Goal: Task Accomplishment & Management: Use online tool/utility

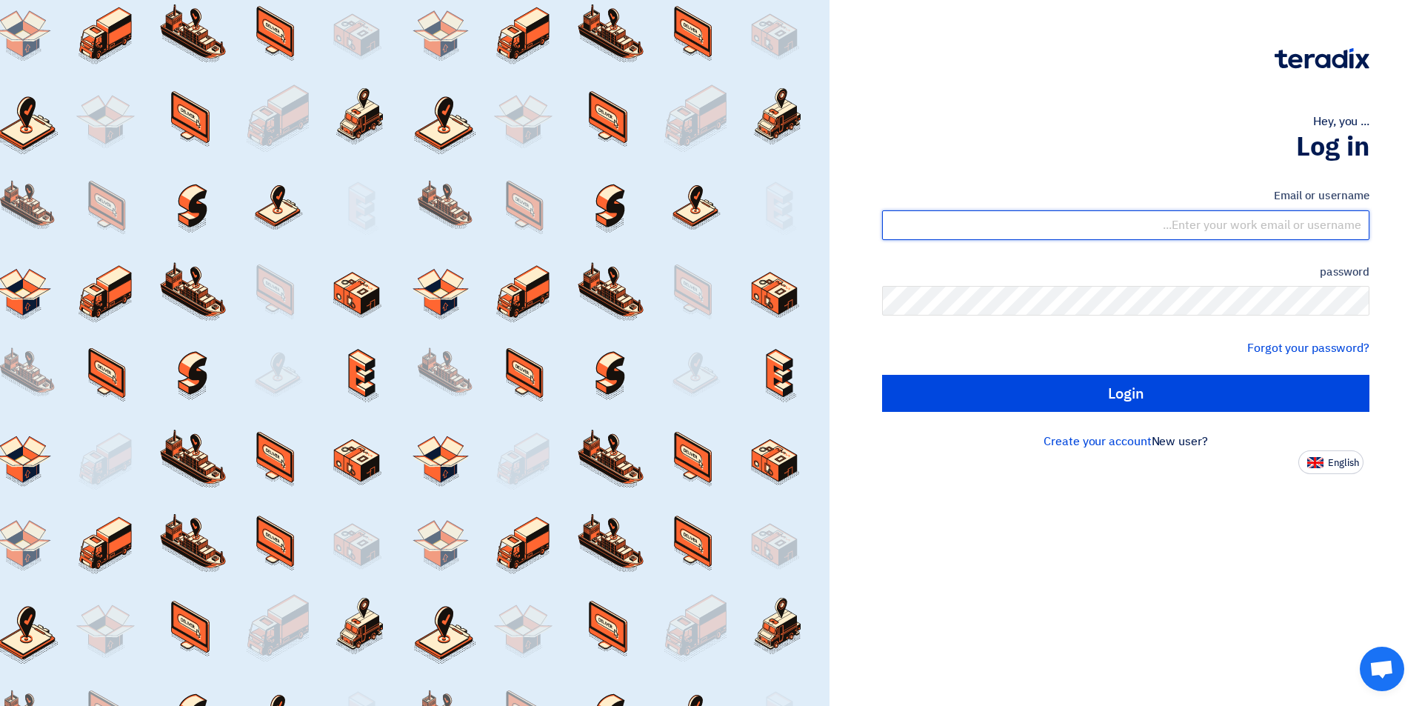
type input "[EMAIL_ADDRESS][DOMAIN_NAME]"
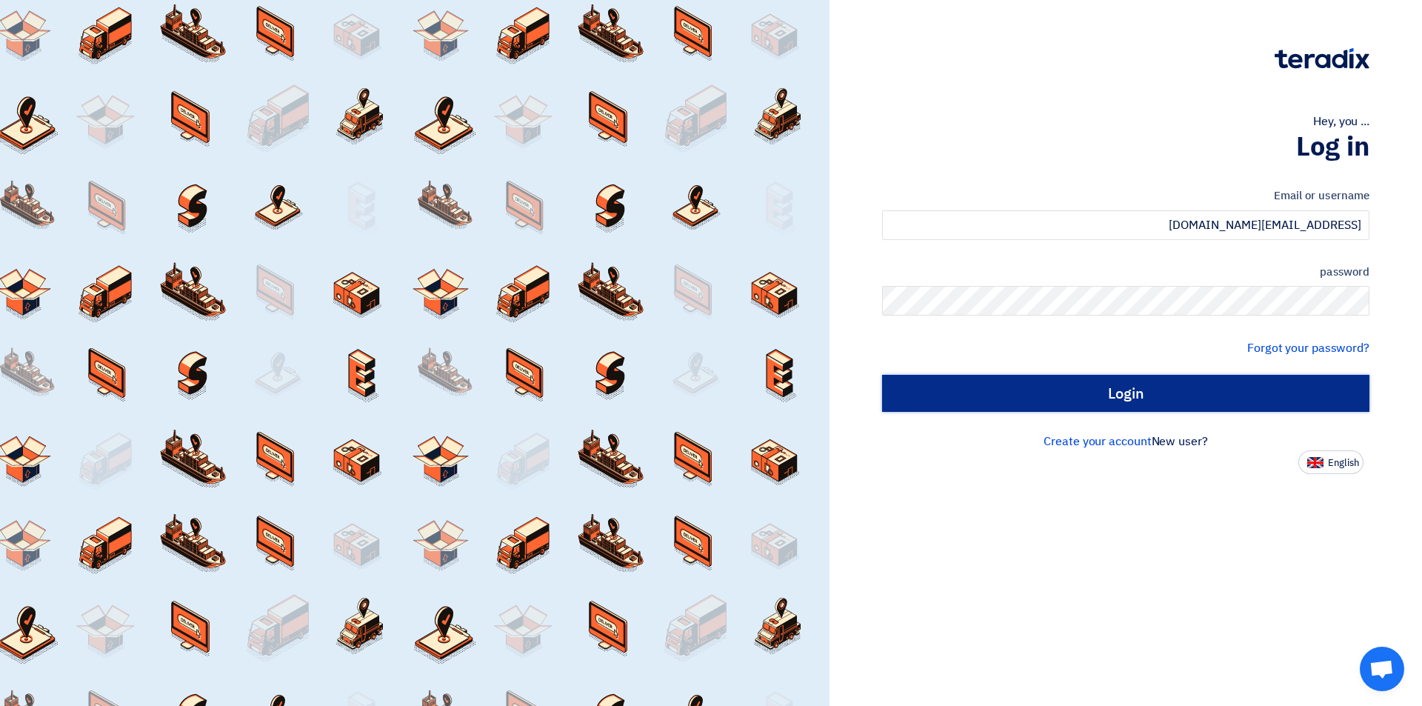
click at [1069, 396] on input "Login" at bounding box center [1125, 393] width 487 height 37
type input "Sign in"
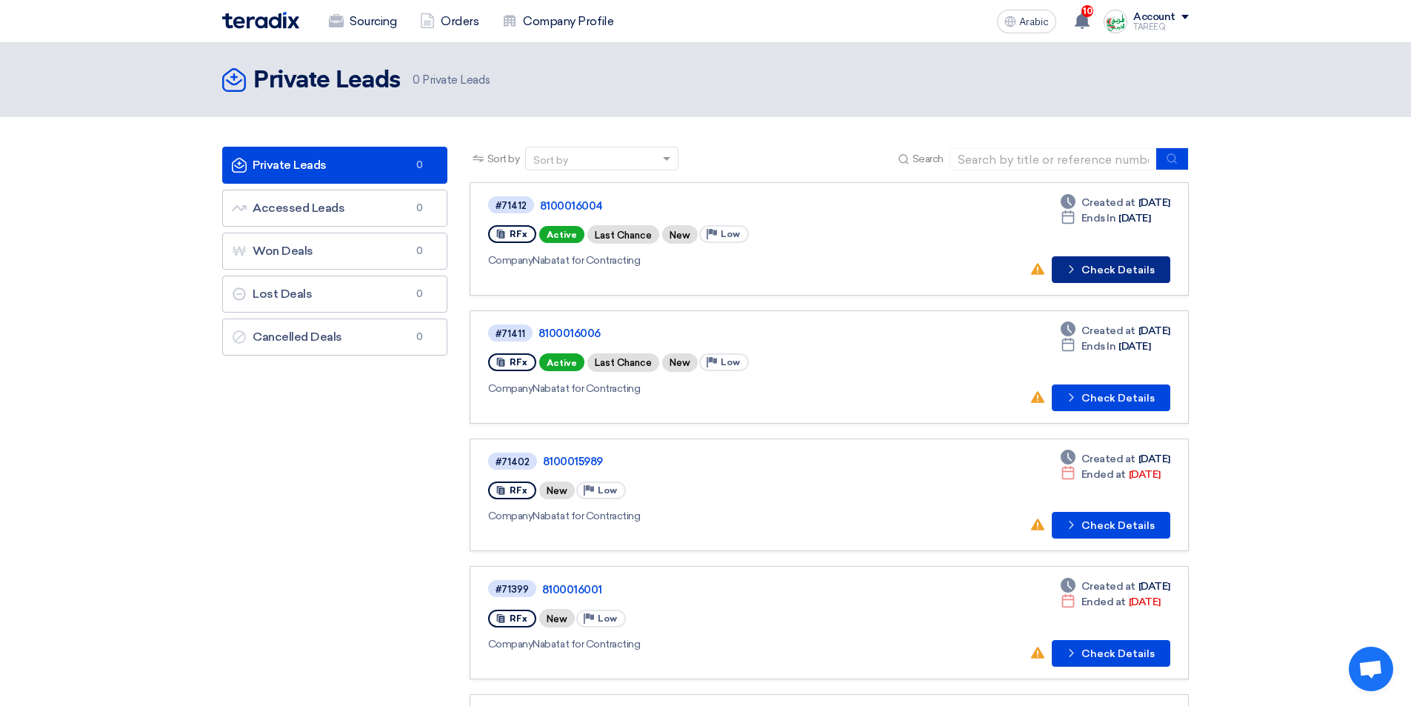
click at [1122, 270] on font "Check Details" at bounding box center [1118, 270] width 73 height 13
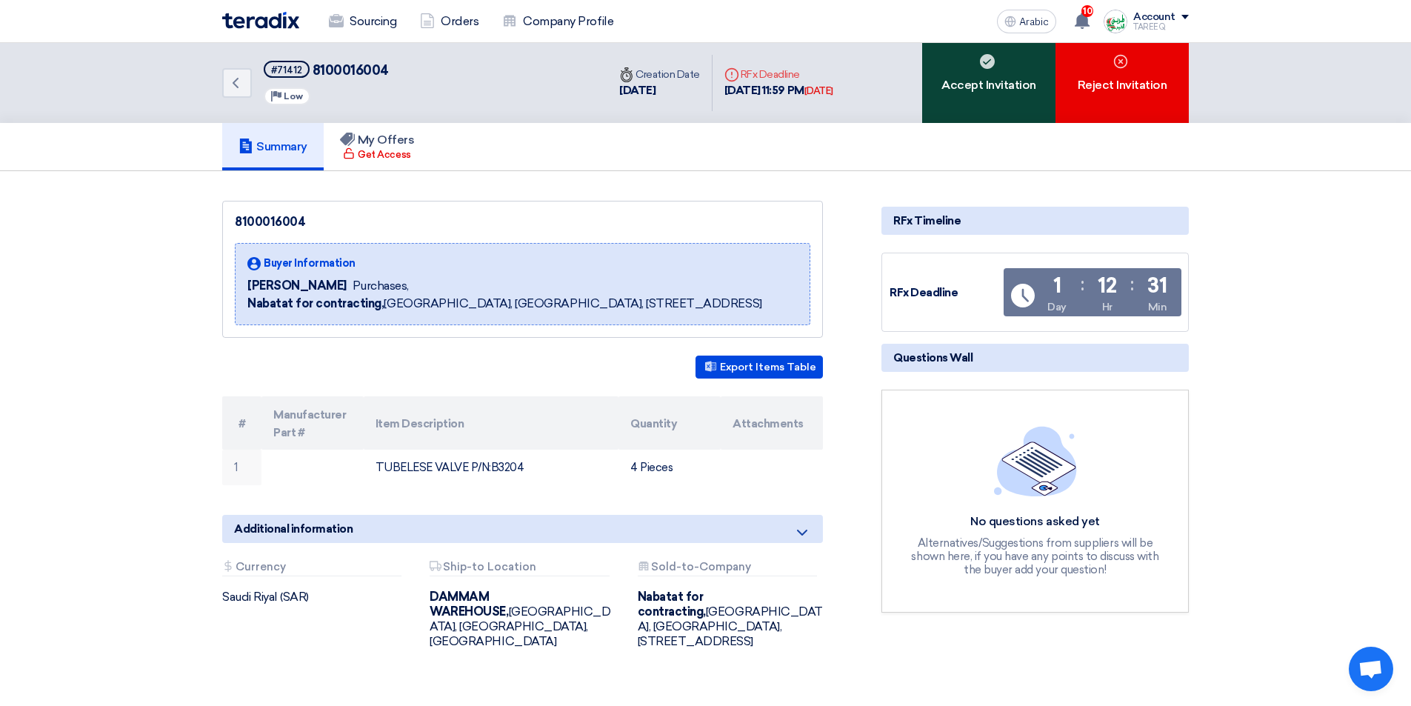
click at [973, 91] on font "Accept Invitation" at bounding box center [989, 85] width 95 height 14
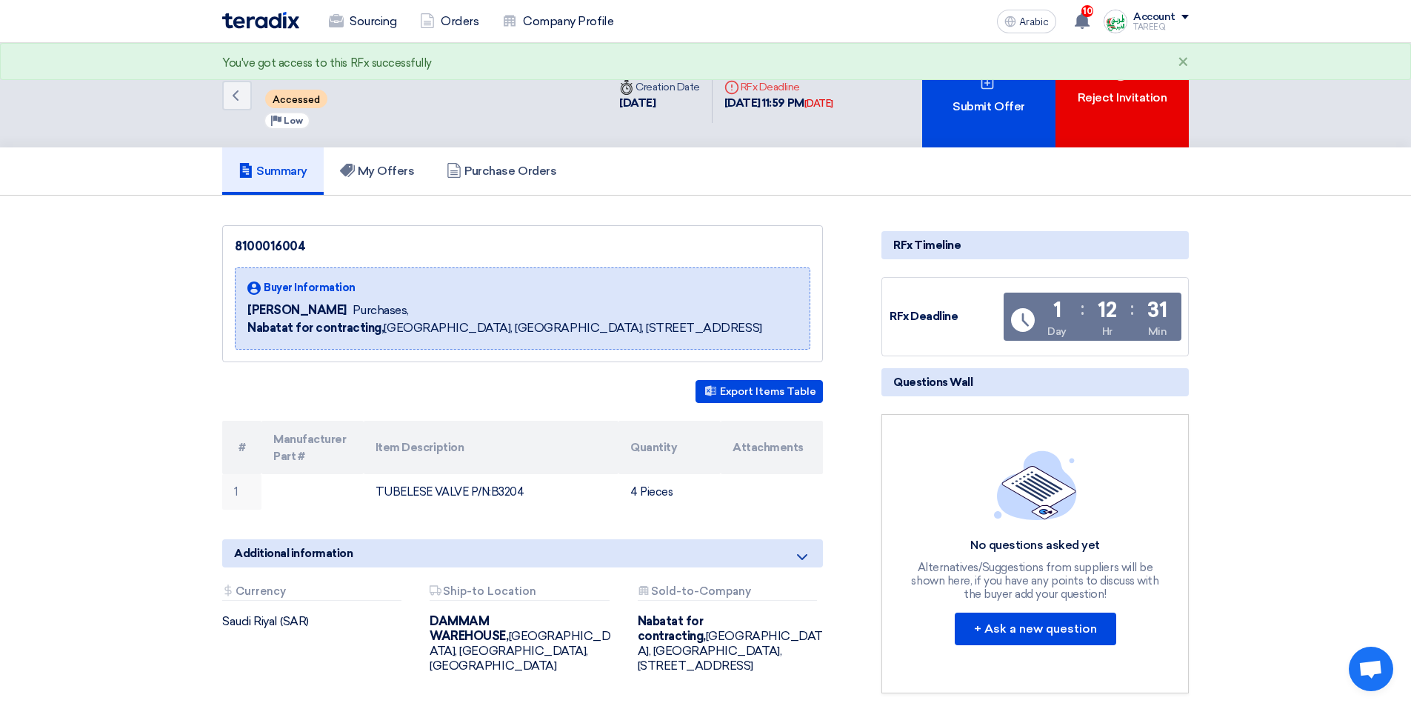
click at [973, 88] on div "Submit Offer" at bounding box center [988, 95] width 133 height 104
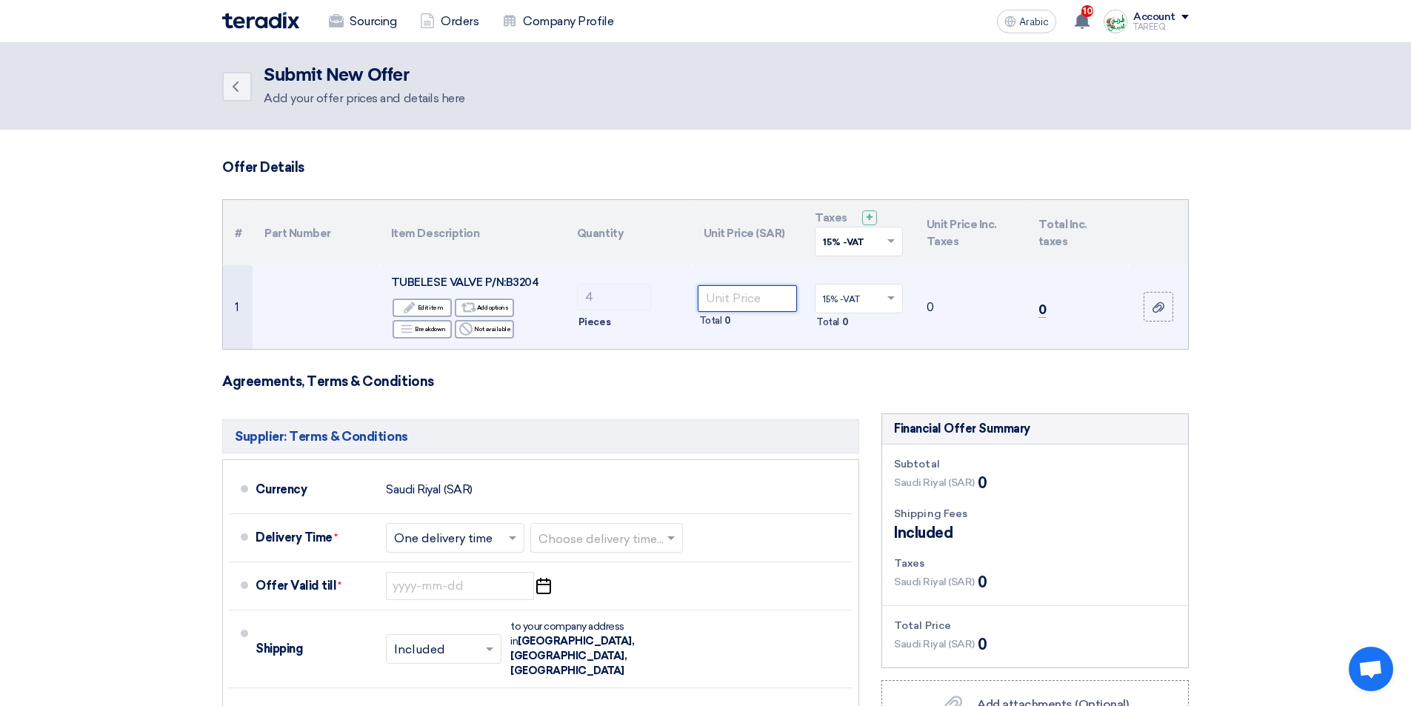
click at [751, 298] on input "number" at bounding box center [748, 298] width 100 height 27
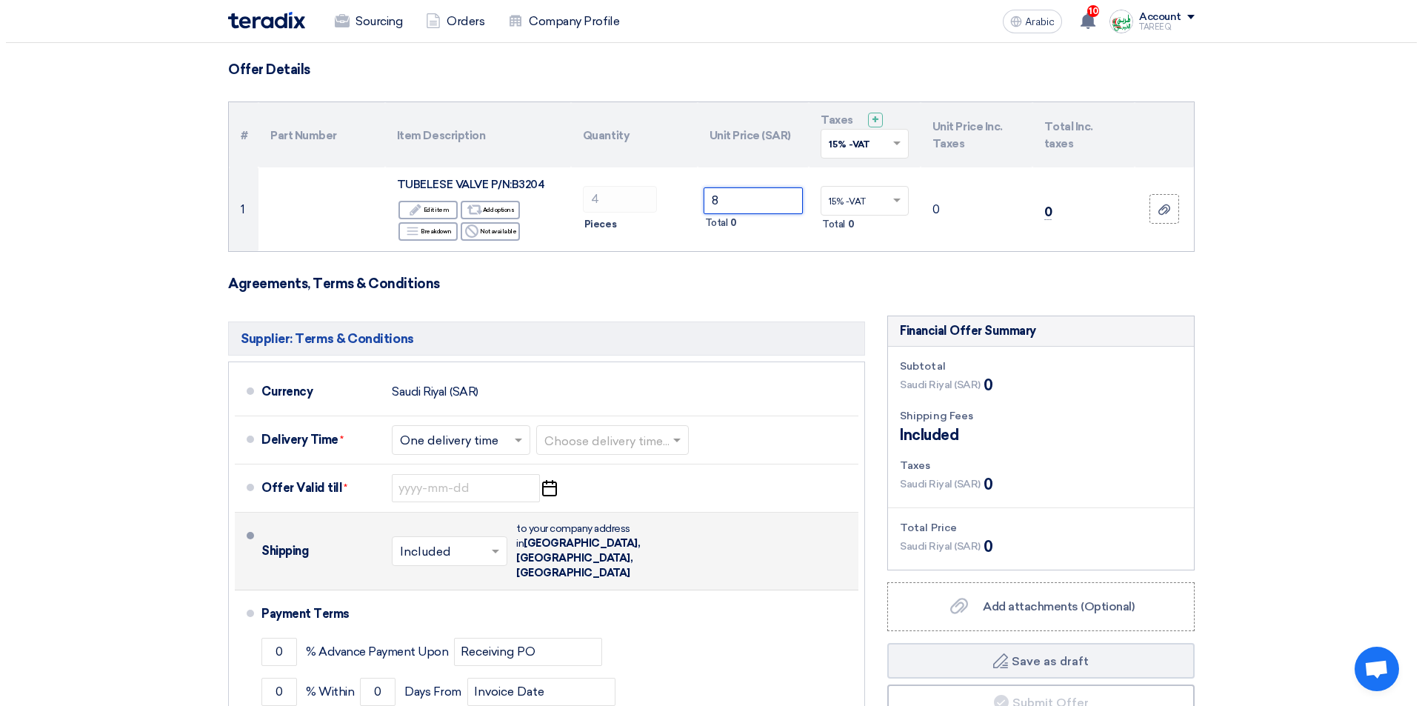
scroll to position [222, 0]
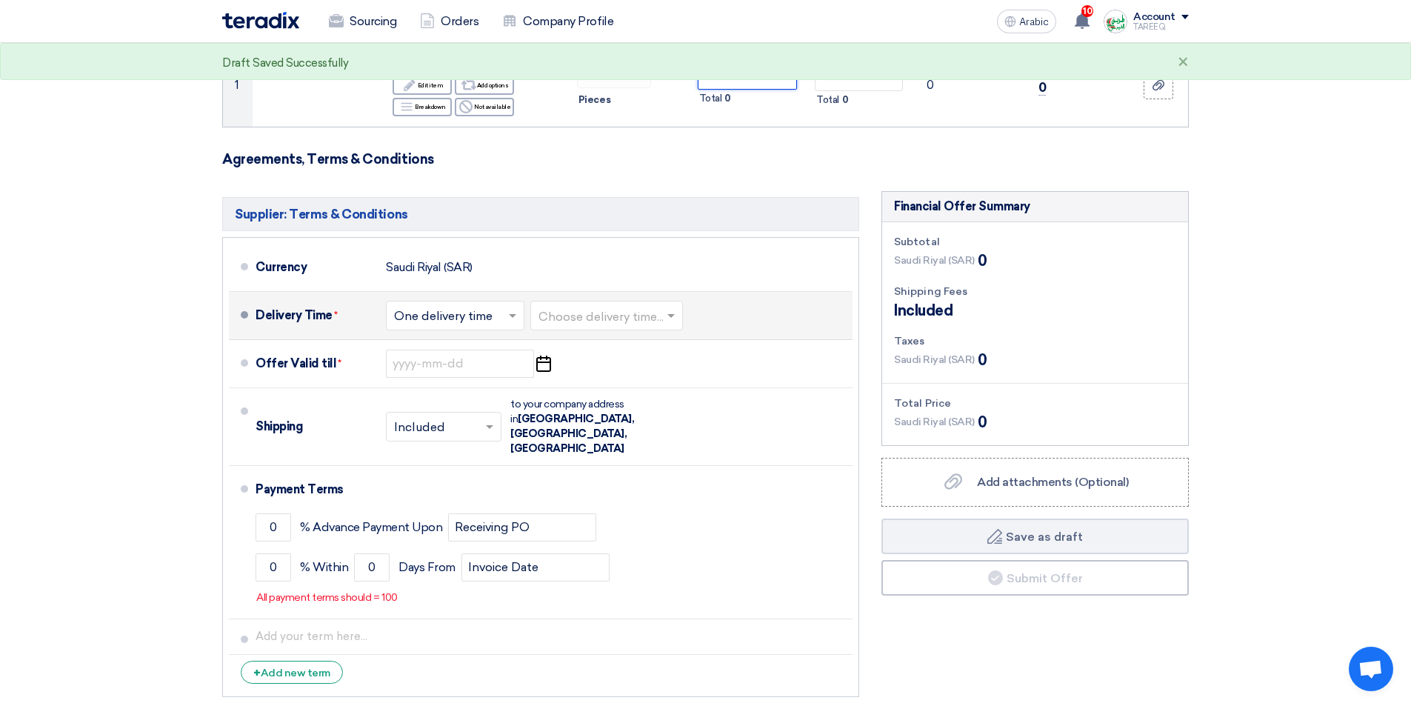
type input "8"
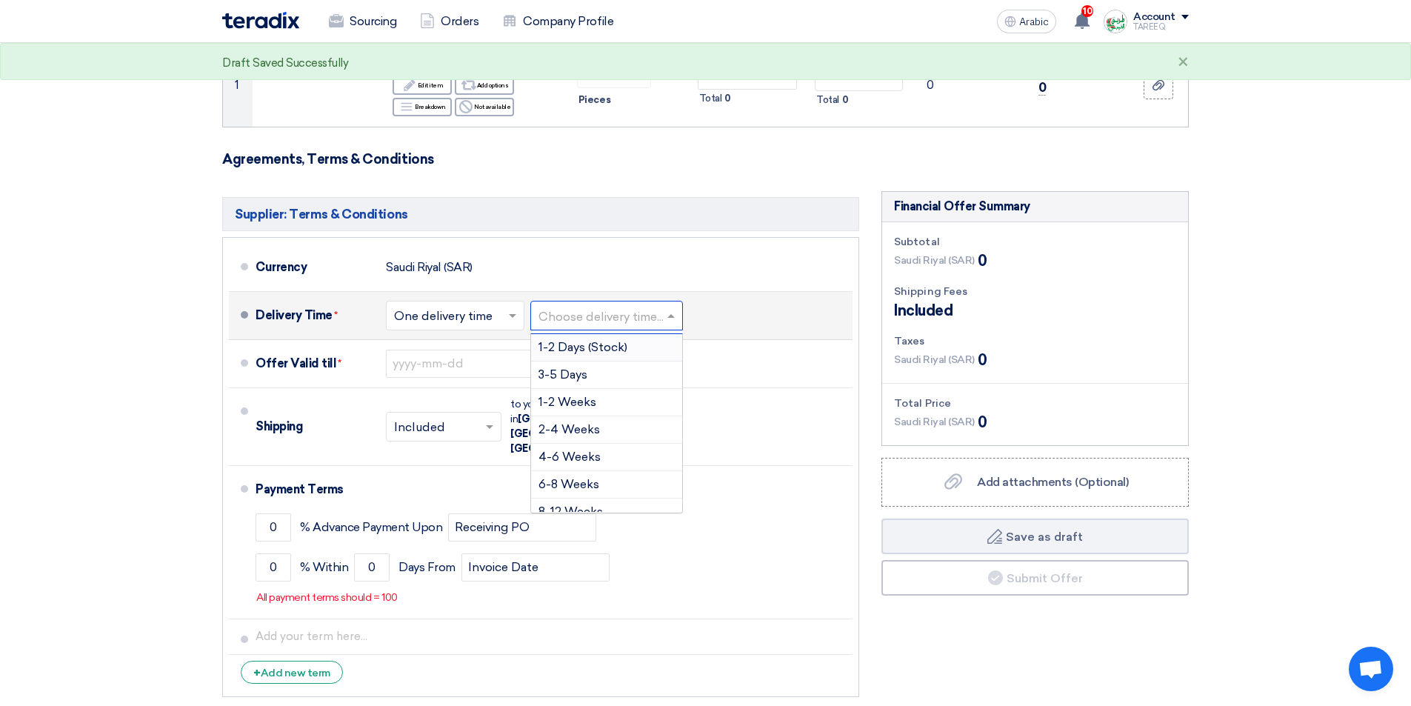
click at [582, 316] on input "text" at bounding box center [608, 316] width 138 height 21
click at [573, 370] on font "3-5 Days" at bounding box center [563, 374] width 49 height 14
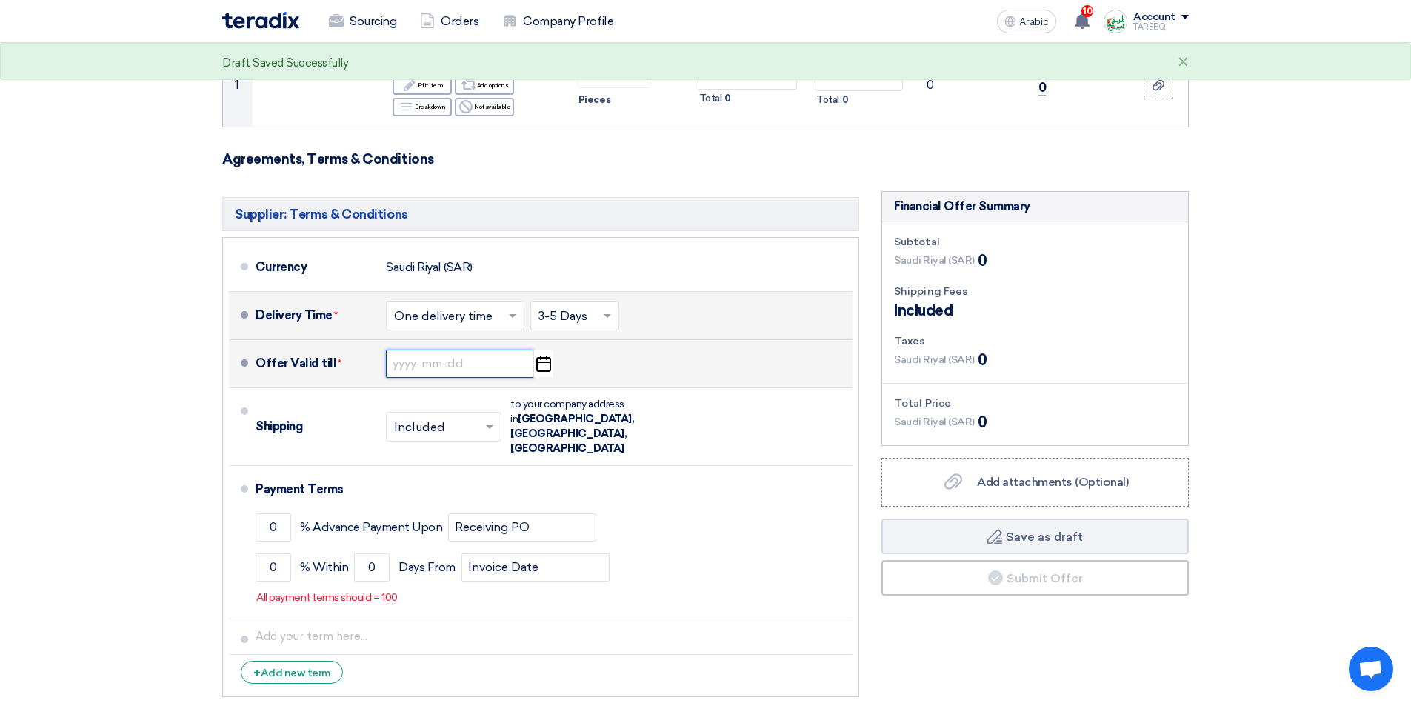
click at [393, 369] on input at bounding box center [460, 364] width 148 height 28
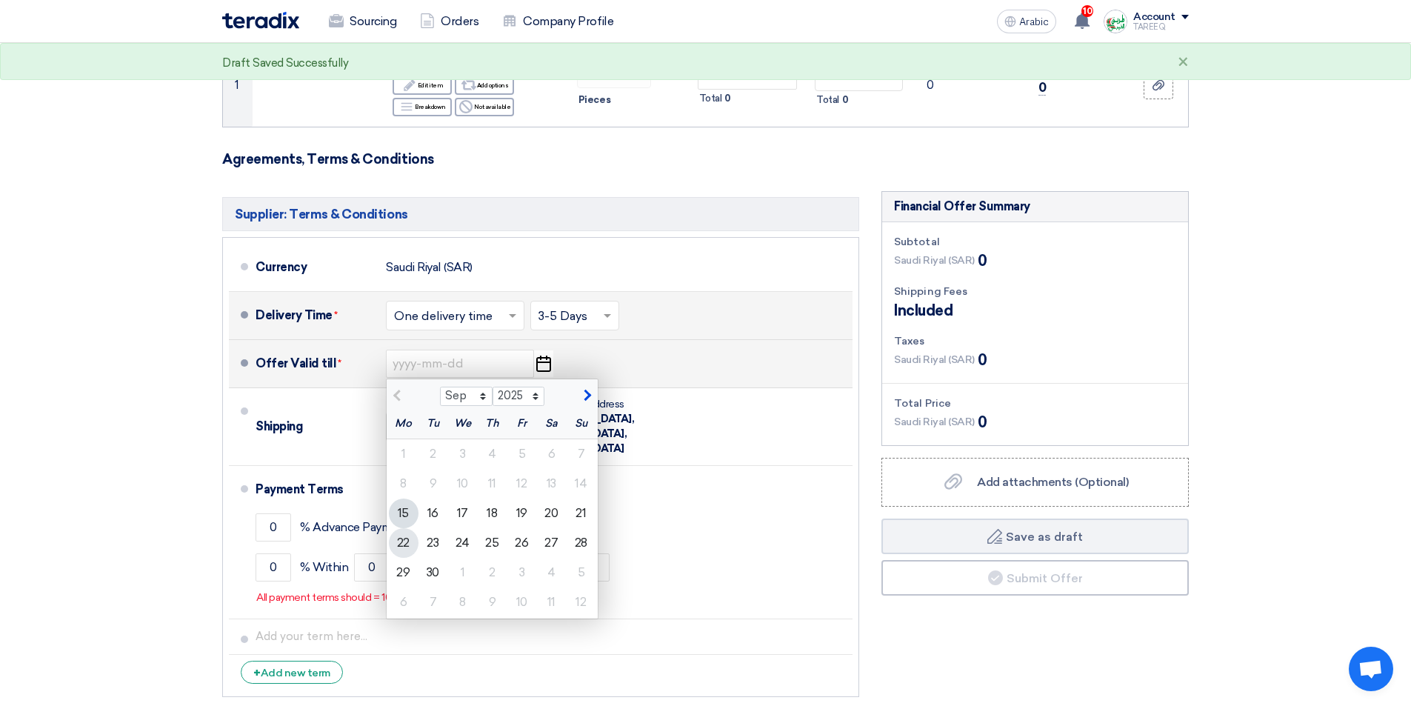
click at [402, 551] on div "22" at bounding box center [404, 543] width 30 height 30
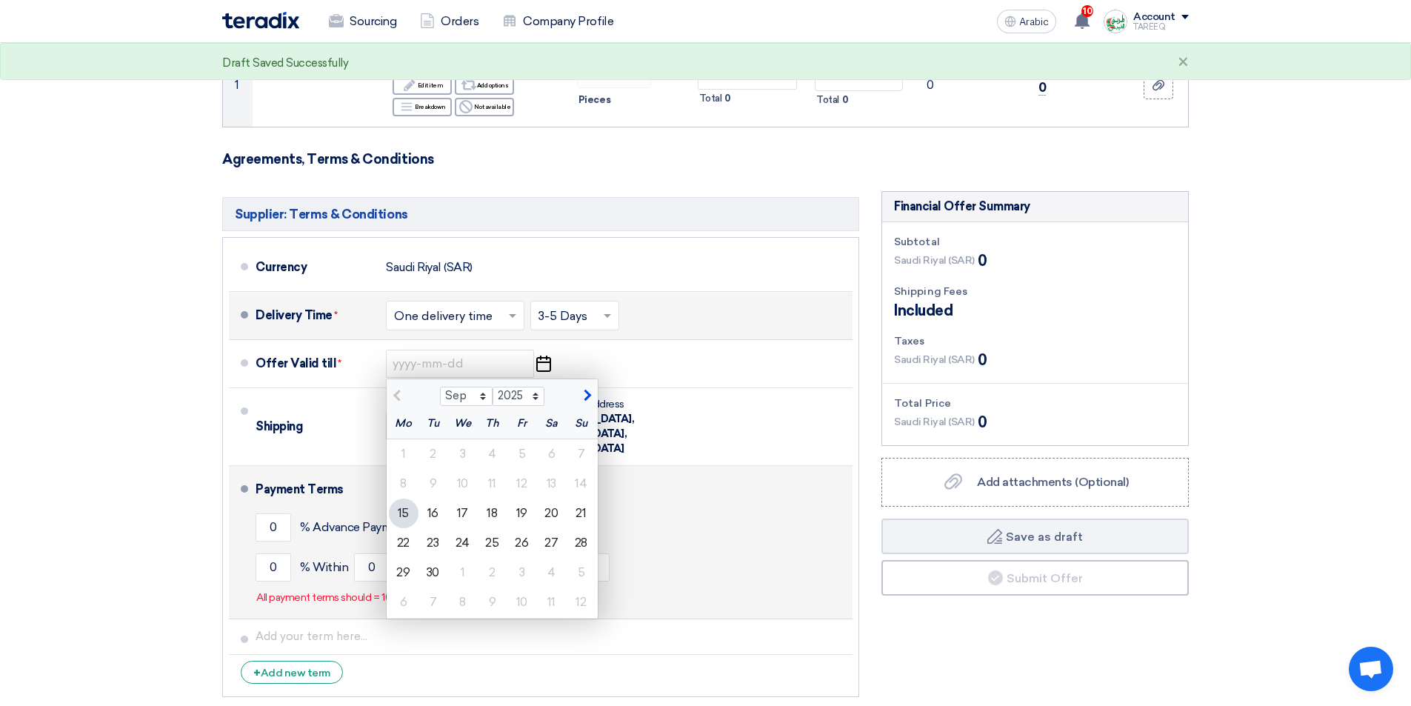
type input "9/22/2025"
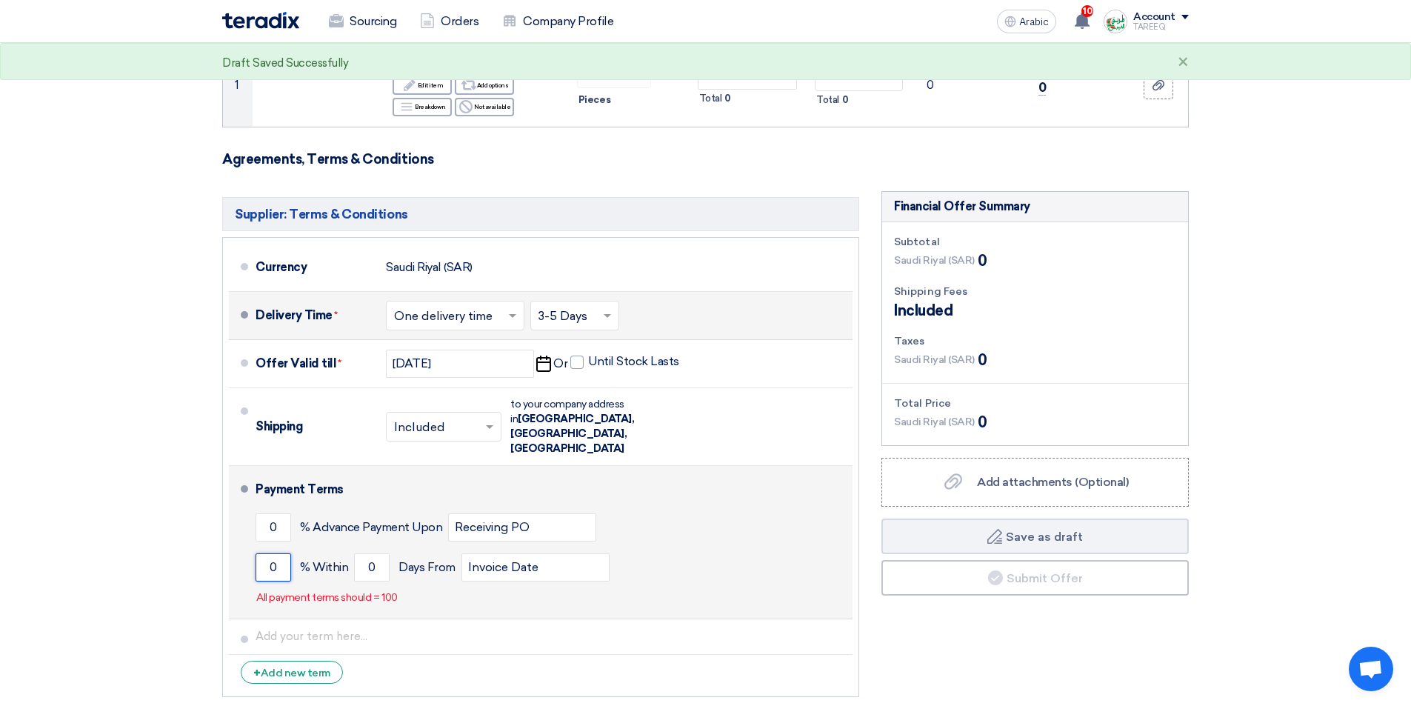
click at [261, 553] on input "0" at bounding box center [274, 567] width 36 height 28
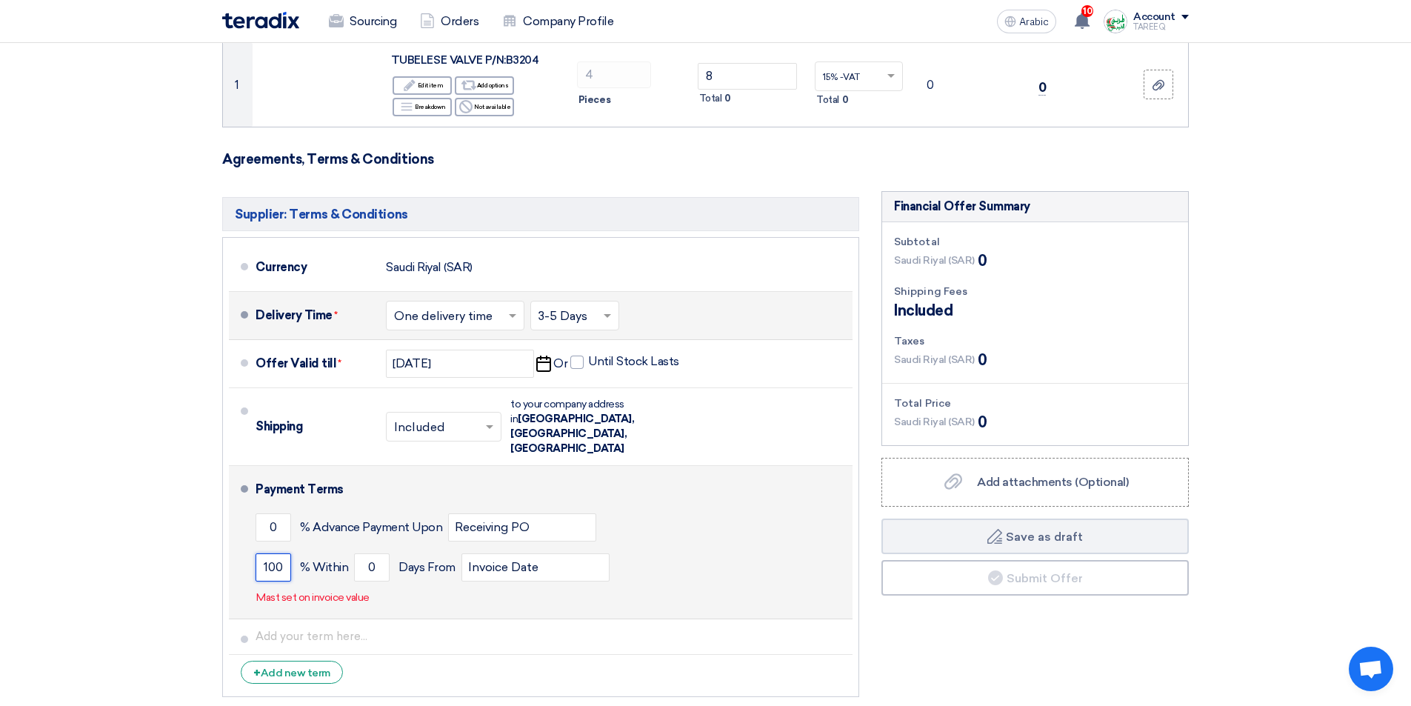
type input "100"
click at [351, 548] on div "100 % Within 0 Days From Invoice Date" at bounding box center [551, 568] width 591 height 40
click at [363, 553] on input "0" at bounding box center [372, 567] width 36 height 28
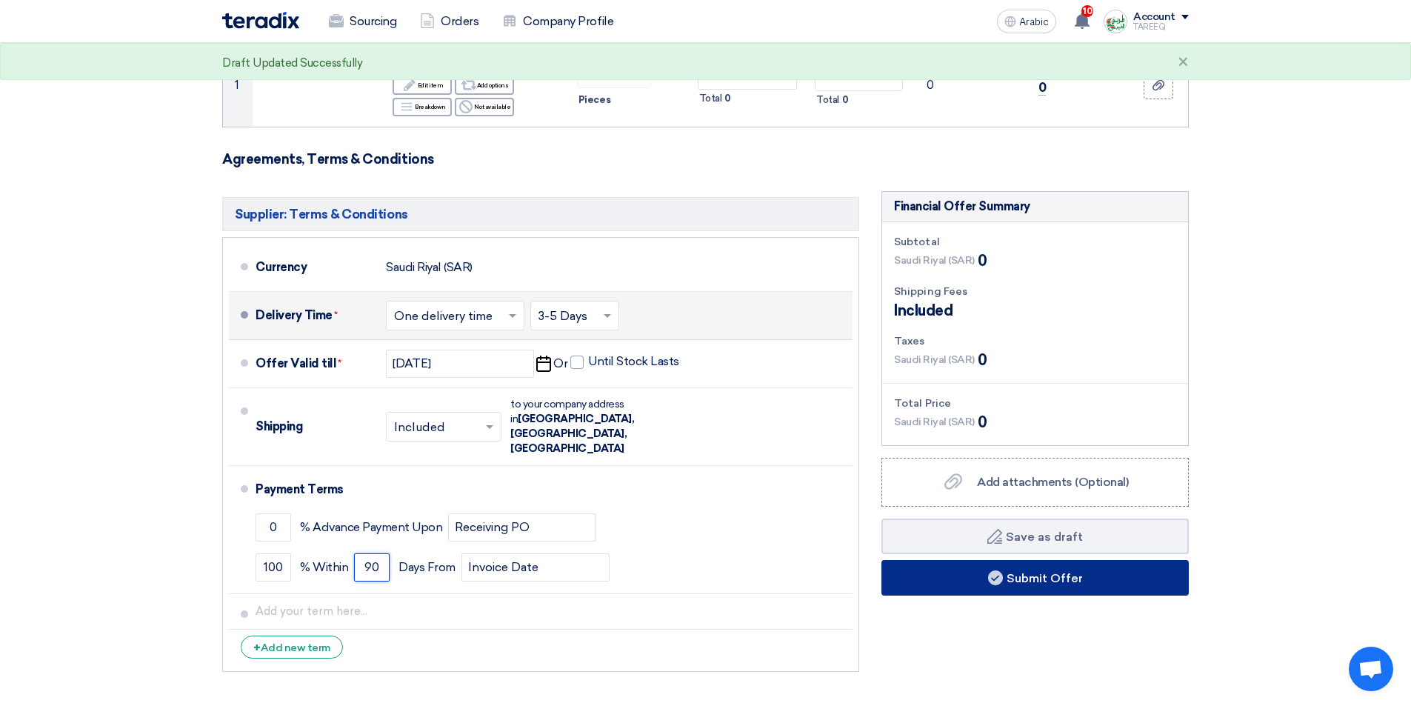
type input "90"
click at [976, 563] on div "Financial Offer Summary Subtotal Saudi Riyal (SAR) 0 Shipping Fees" at bounding box center [1036, 435] width 330 height 488
click at [962, 572] on button "Submit Offer" at bounding box center [1035, 578] width 307 height 36
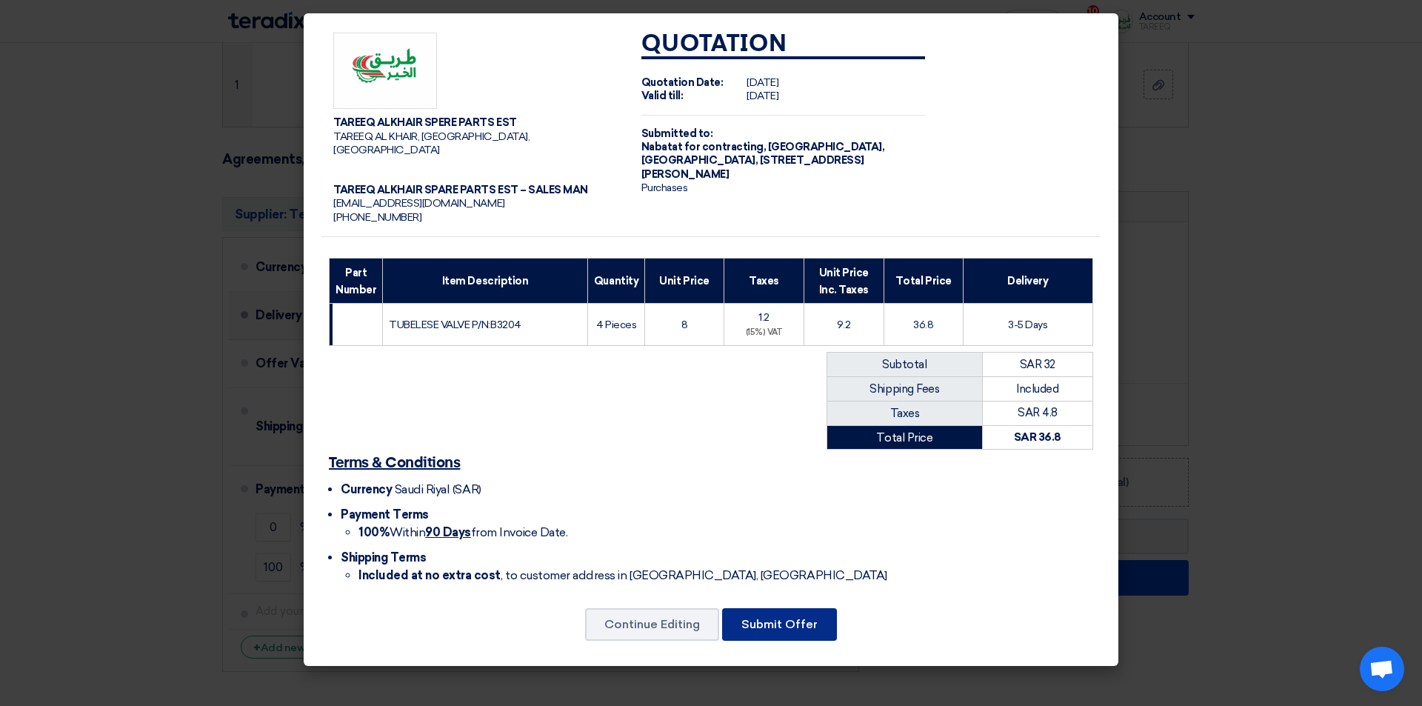
click at [766, 617] on font "Submit Offer" at bounding box center [780, 624] width 76 height 14
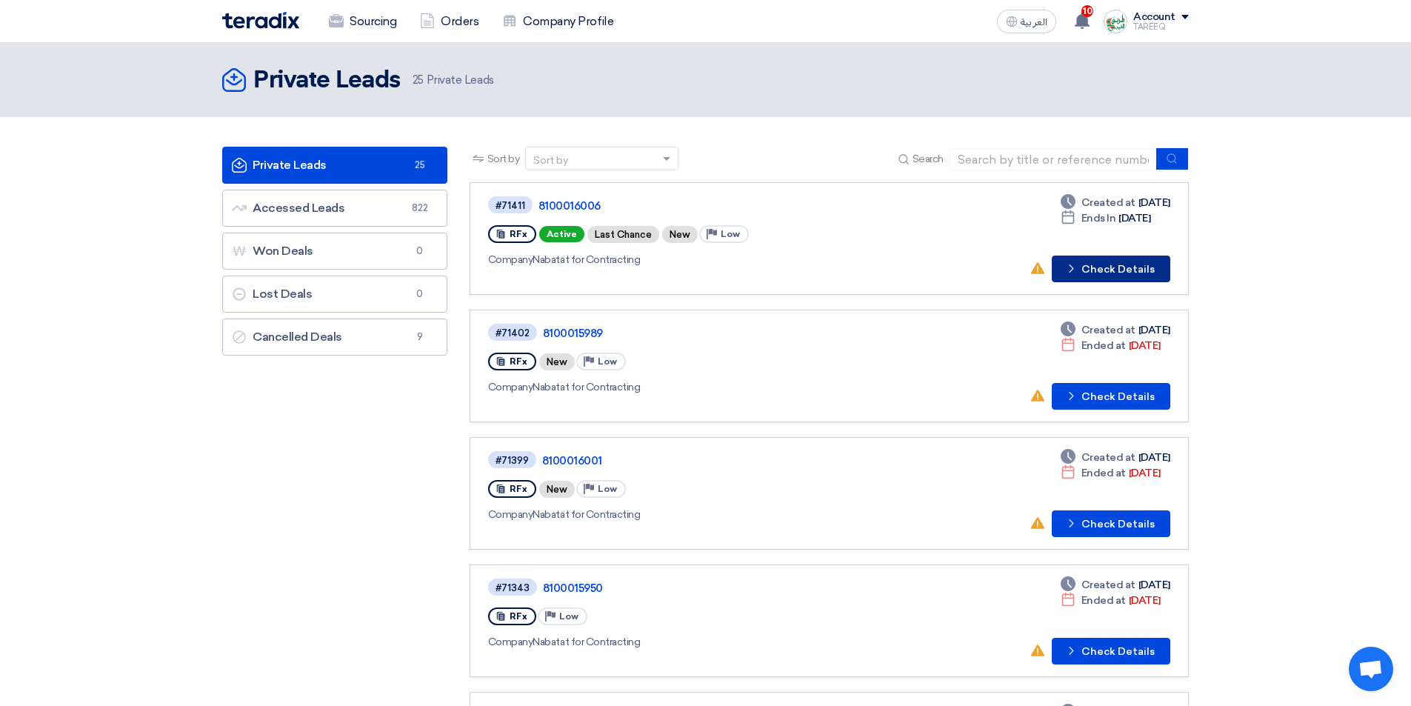
click at [1119, 265] on button "Check details Check Details" at bounding box center [1111, 269] width 119 height 27
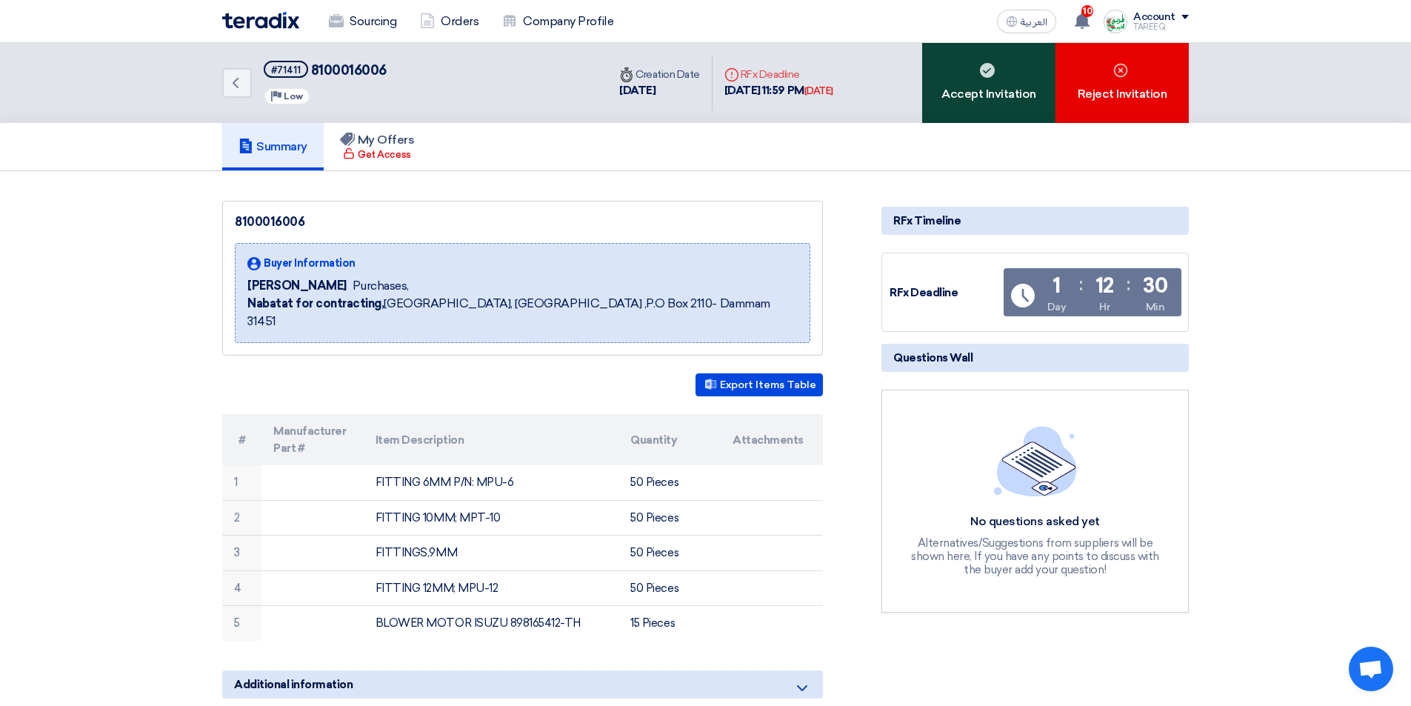
click at [971, 103] on div "Accept Invitation" at bounding box center [988, 83] width 133 height 80
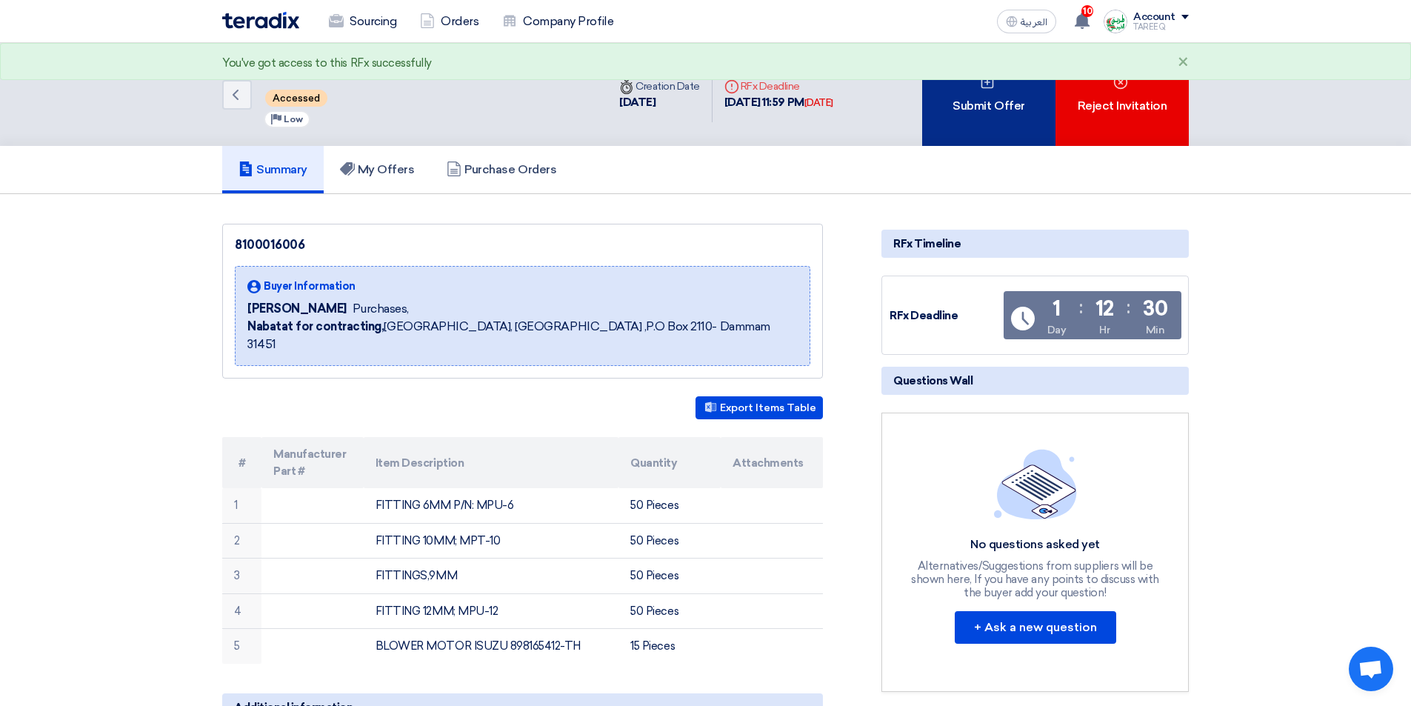
click at [971, 86] on div "Submit Offer" at bounding box center [988, 94] width 133 height 103
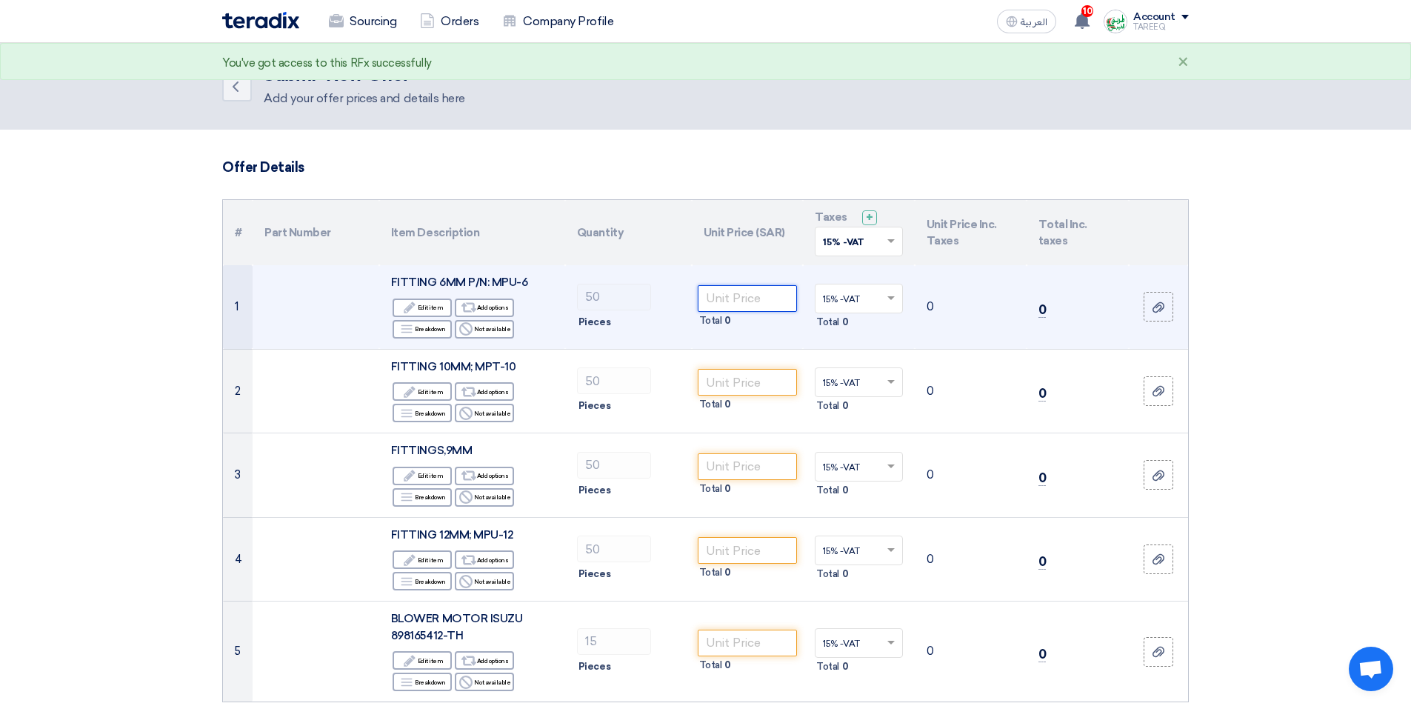
click at [743, 297] on input "number" at bounding box center [748, 298] width 100 height 27
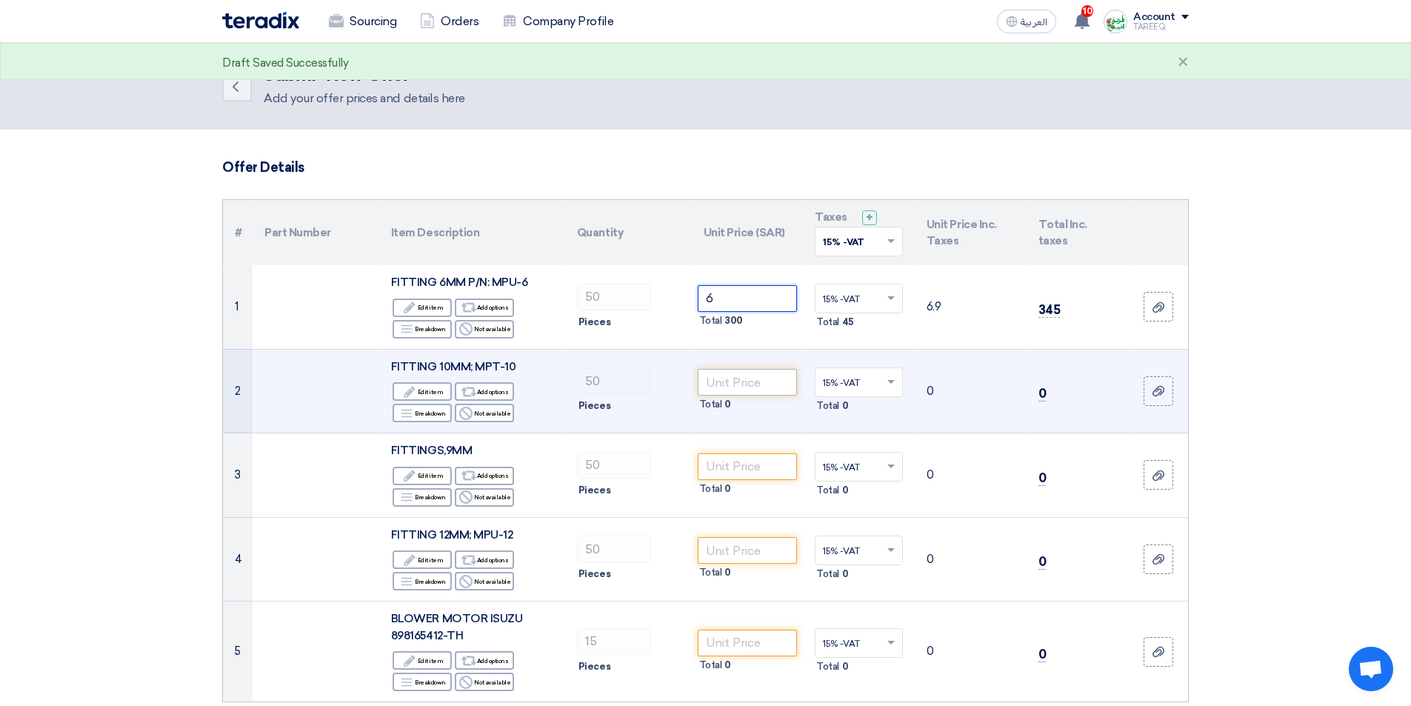
type input "6"
click at [719, 387] on input "number" at bounding box center [748, 382] width 100 height 27
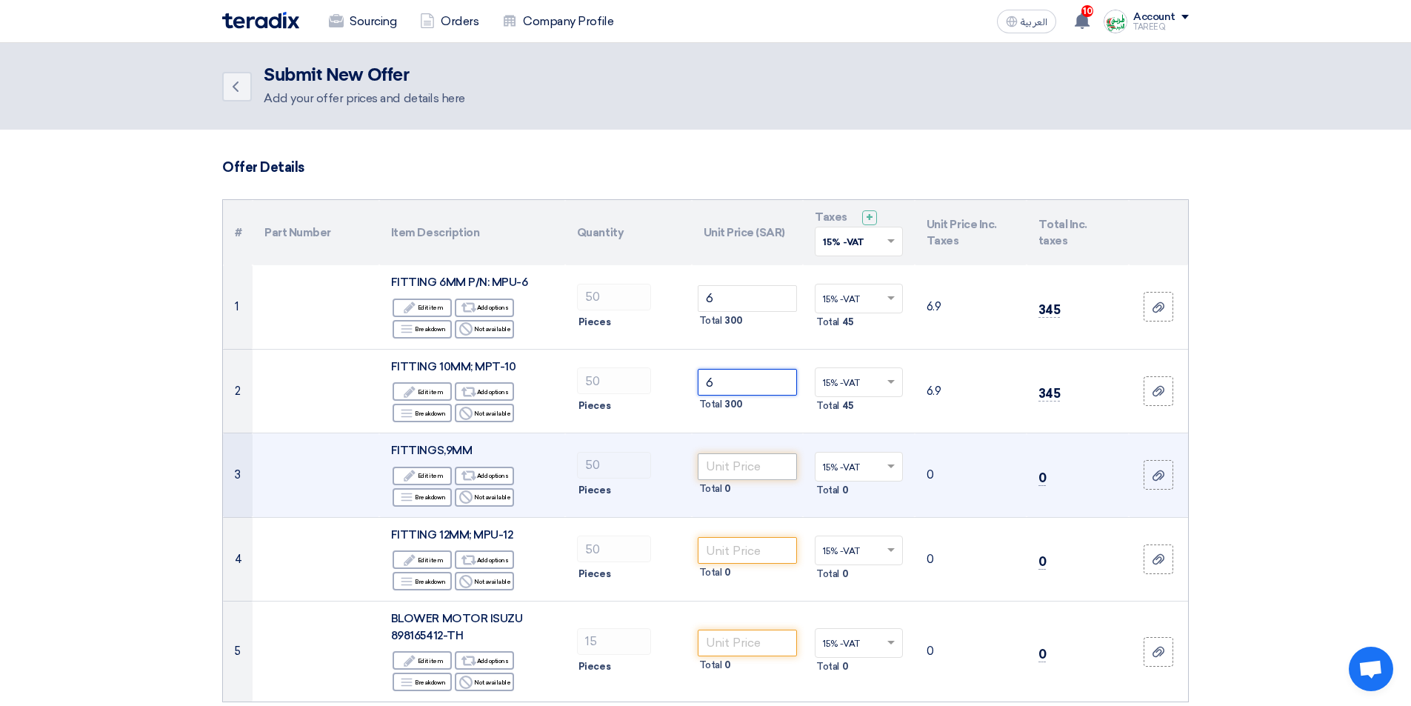
type input "6"
click at [771, 465] on input "number" at bounding box center [748, 466] width 100 height 27
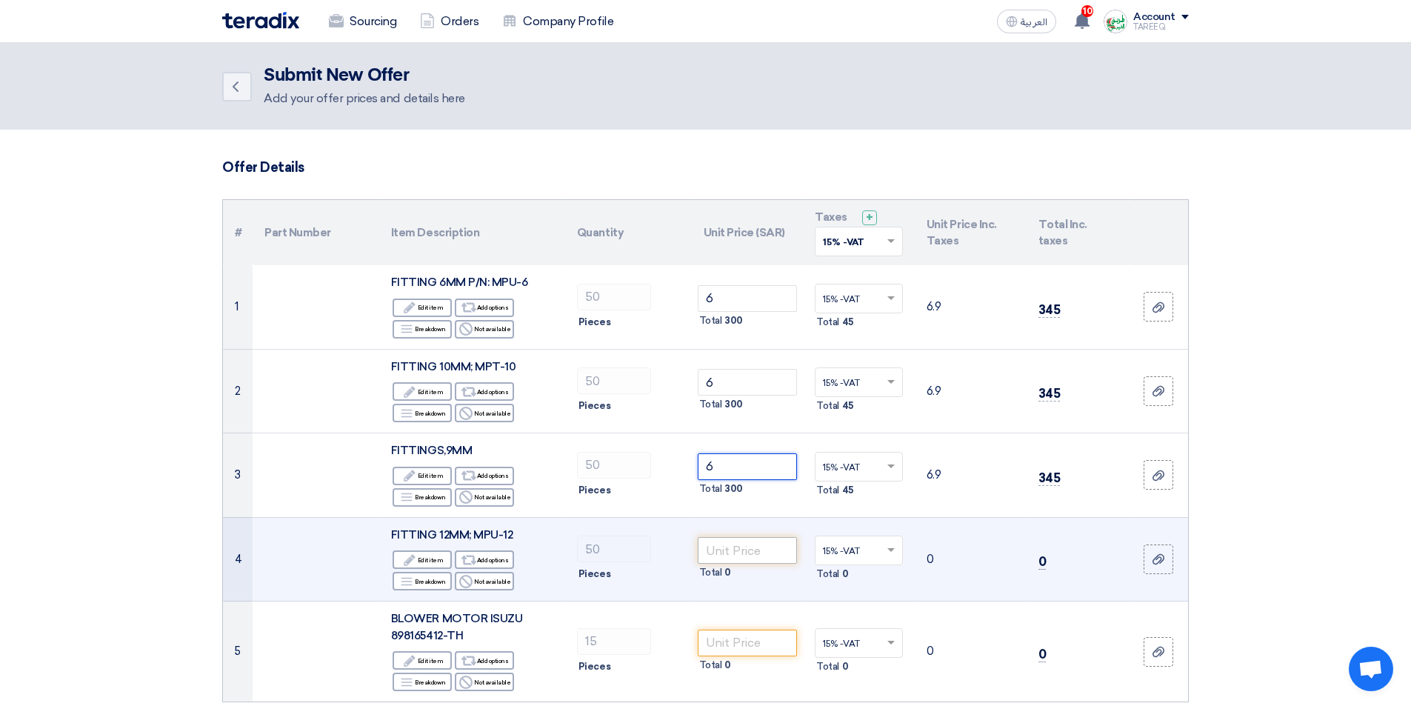
type input "6"
click at [726, 545] on input "number" at bounding box center [748, 550] width 100 height 27
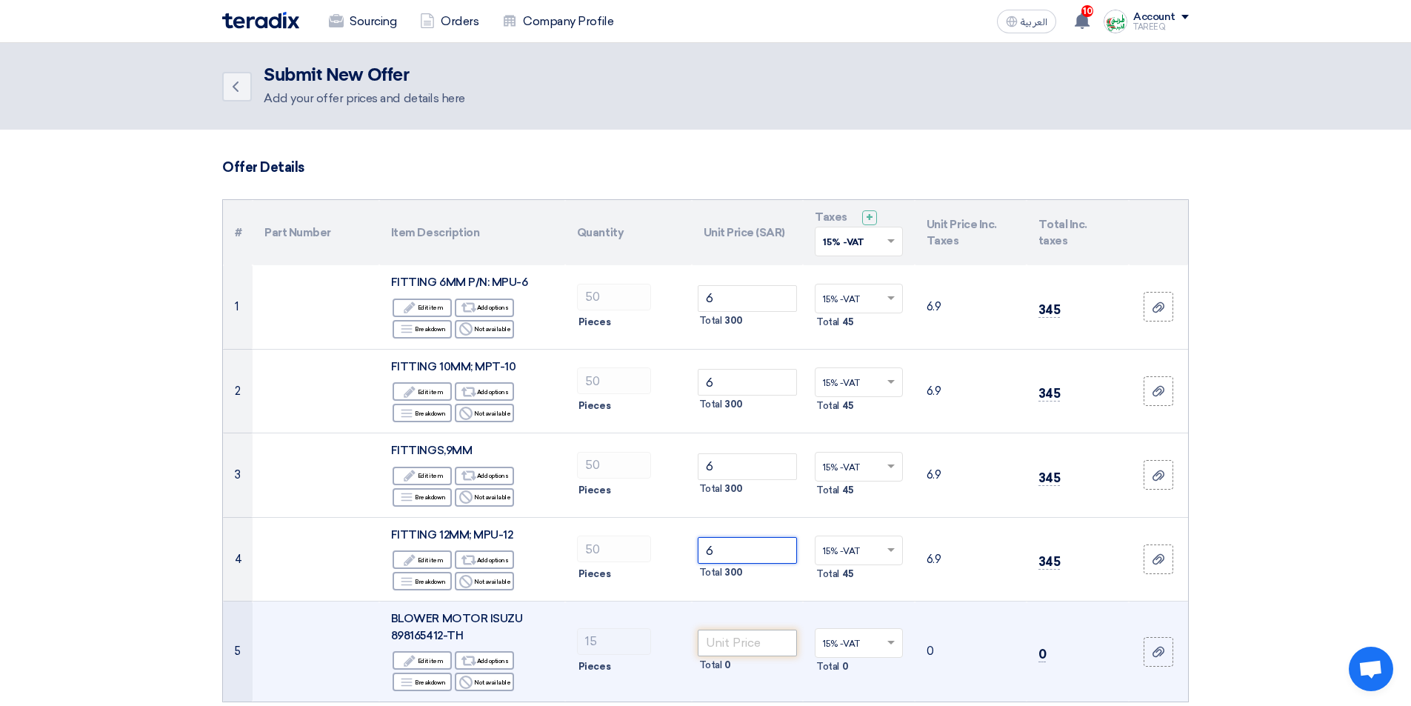
type input "6"
click at [734, 641] on input "number" at bounding box center [748, 643] width 100 height 27
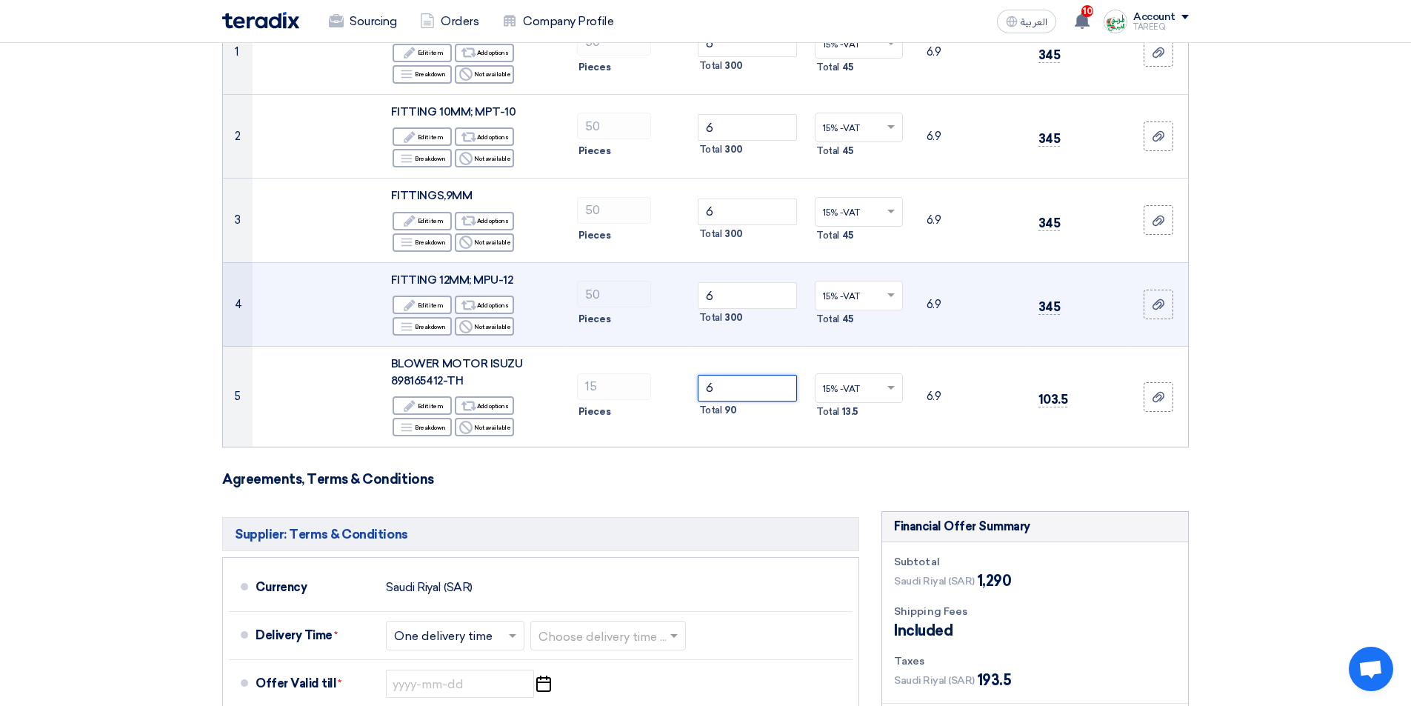
scroll to position [296, 0]
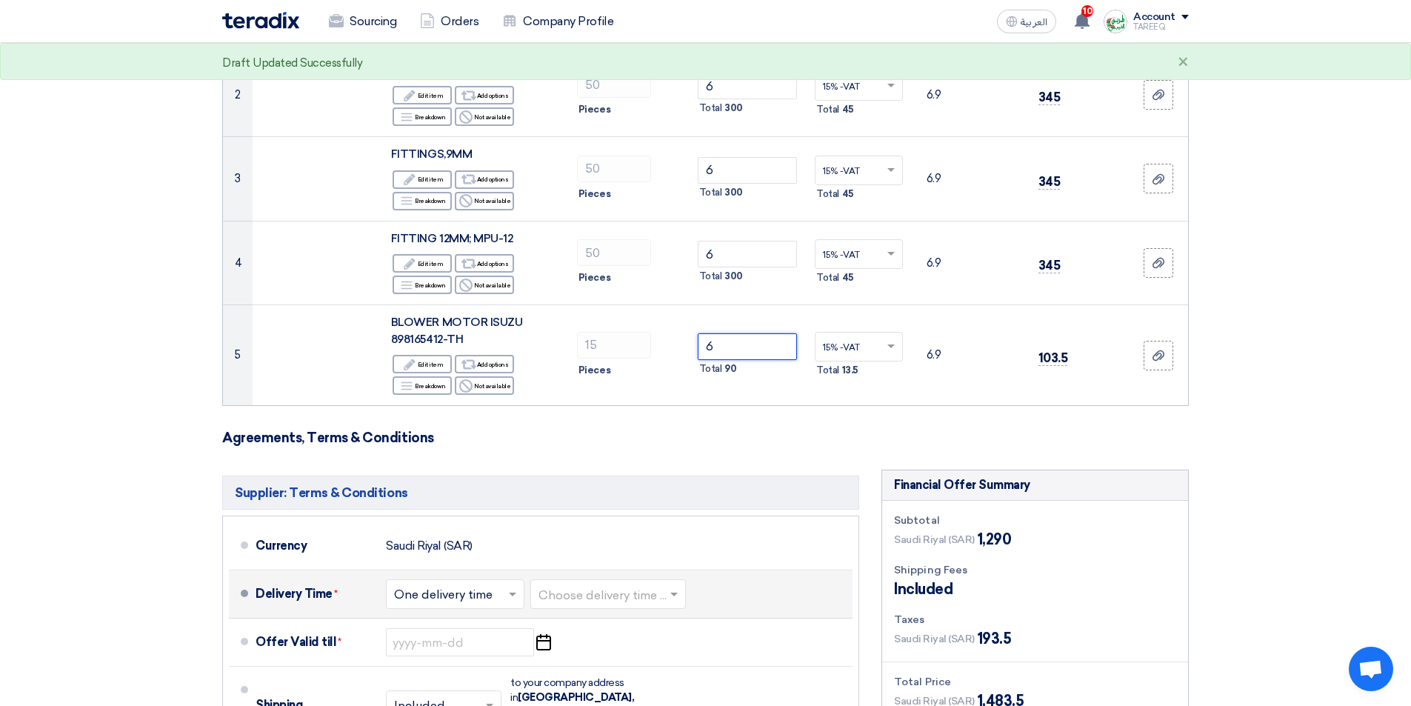
type input "6"
click at [614, 600] on input "text" at bounding box center [609, 595] width 141 height 21
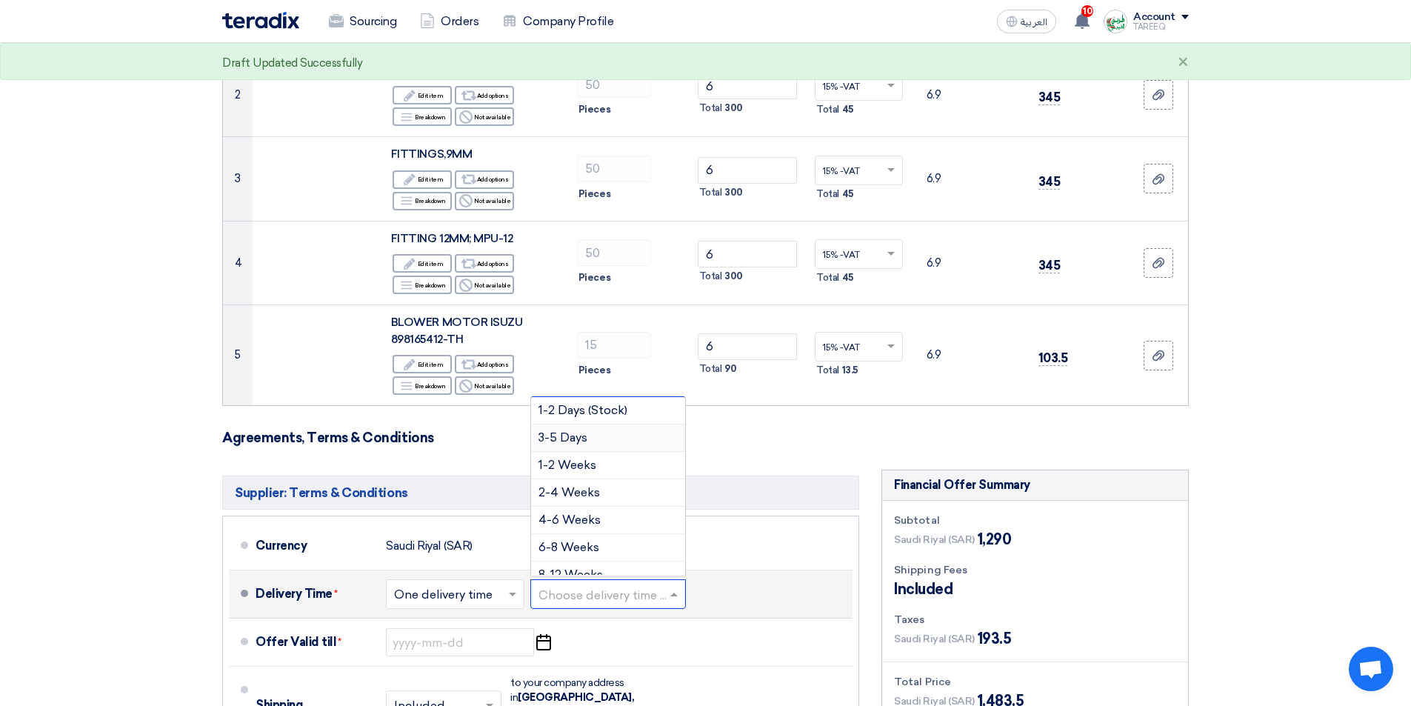
click at [565, 436] on span "3-5 Days" at bounding box center [563, 437] width 49 height 14
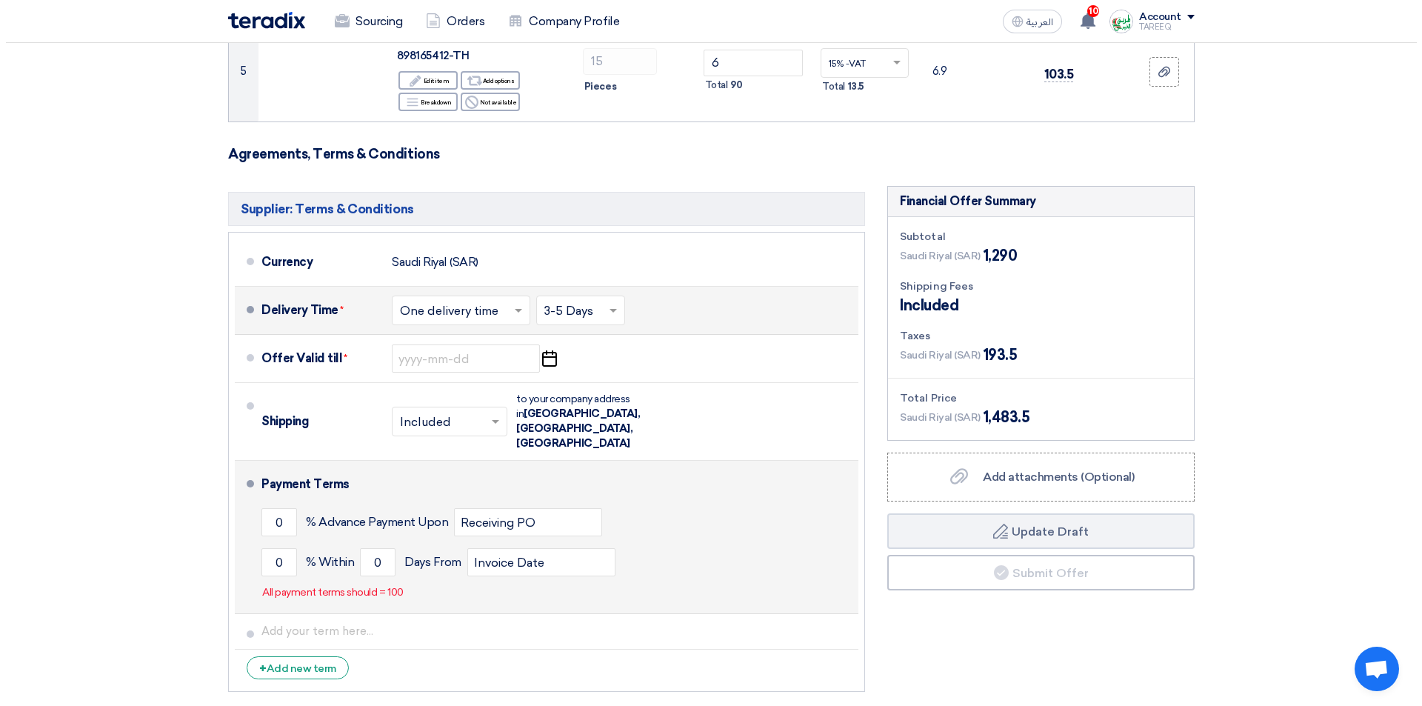
scroll to position [593, 0]
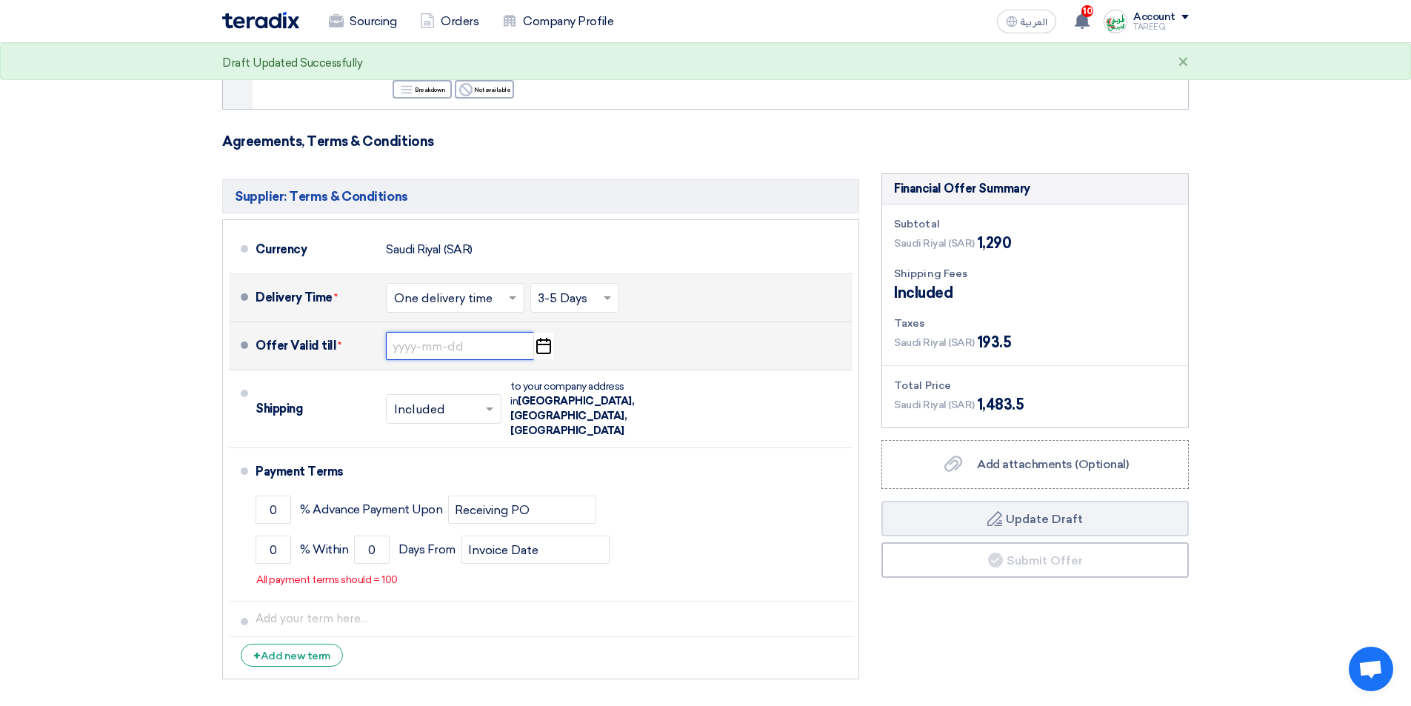
click at [420, 343] on input at bounding box center [460, 346] width 148 height 28
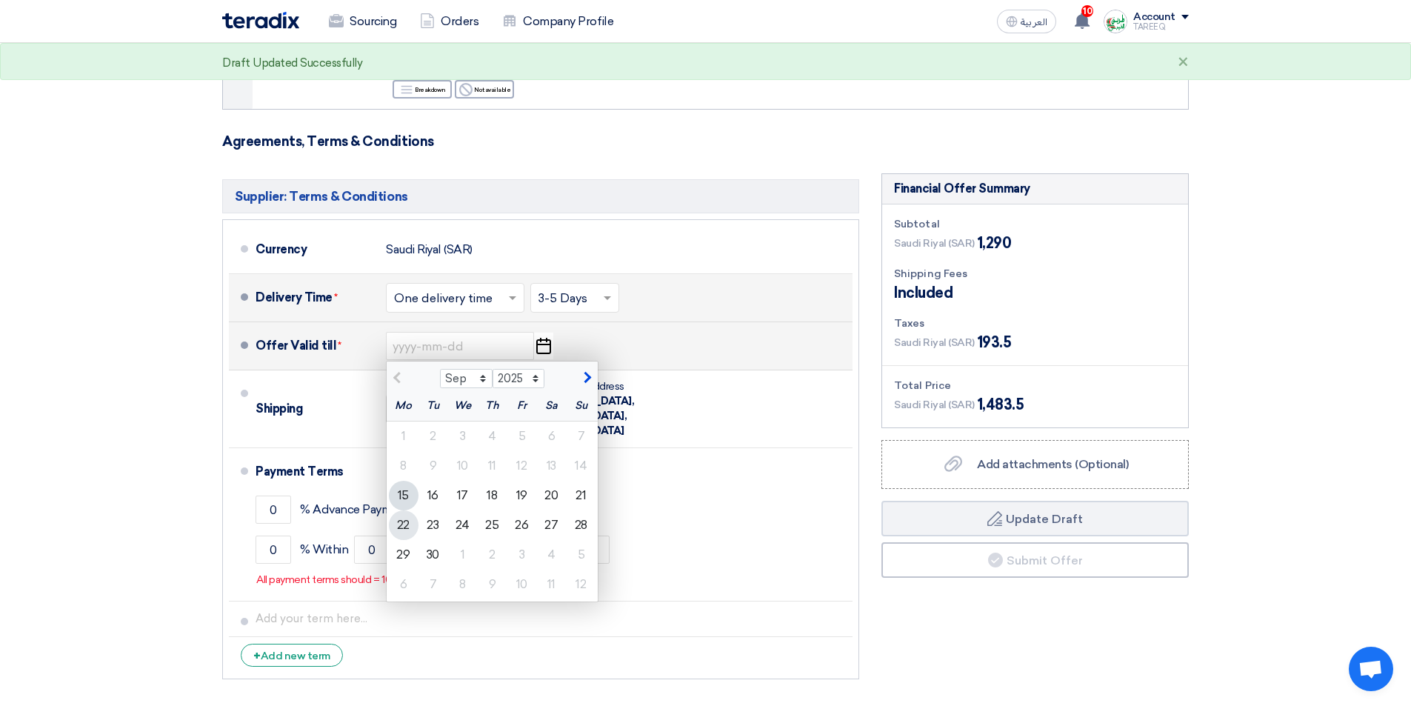
click at [396, 526] on div "22" at bounding box center [404, 525] width 30 height 30
type input "9/22/2025"
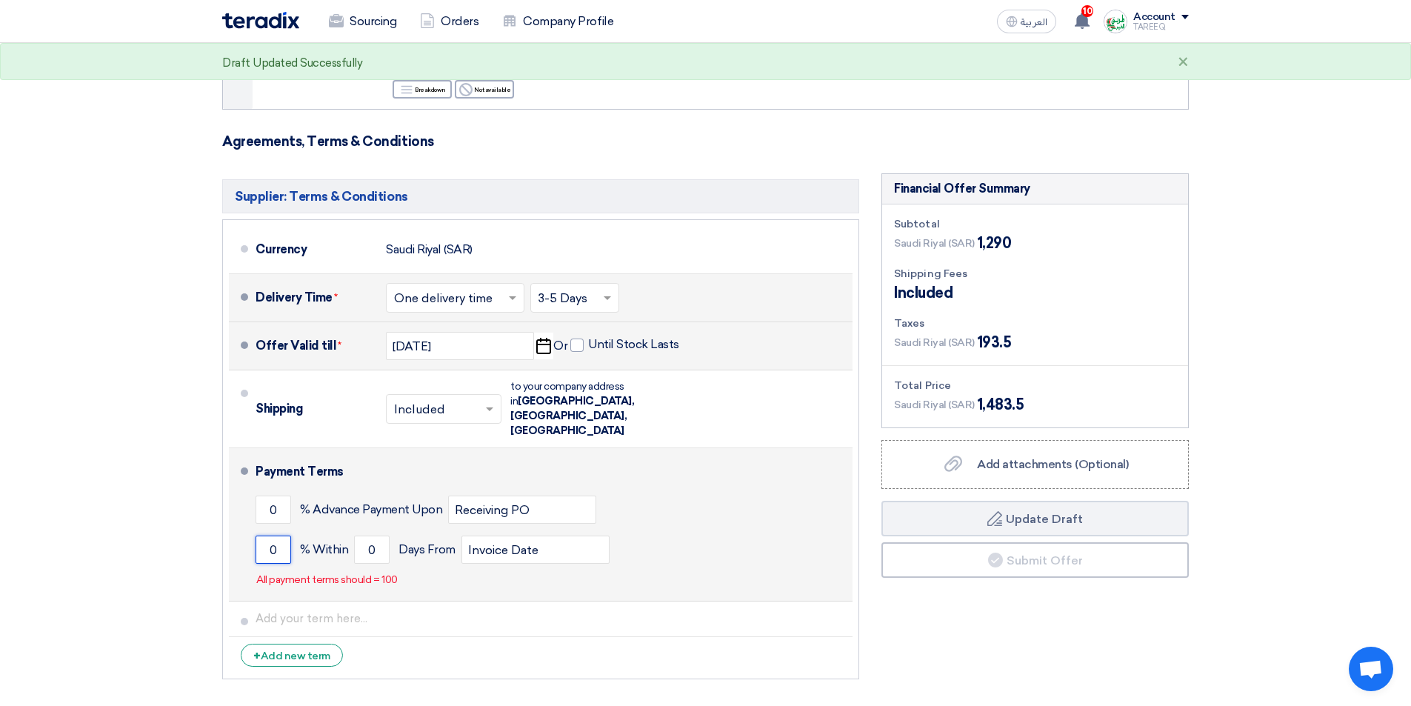
click at [269, 536] on input "0" at bounding box center [274, 550] width 36 height 28
type input "100"
click at [370, 536] on input "0" at bounding box center [372, 550] width 36 height 28
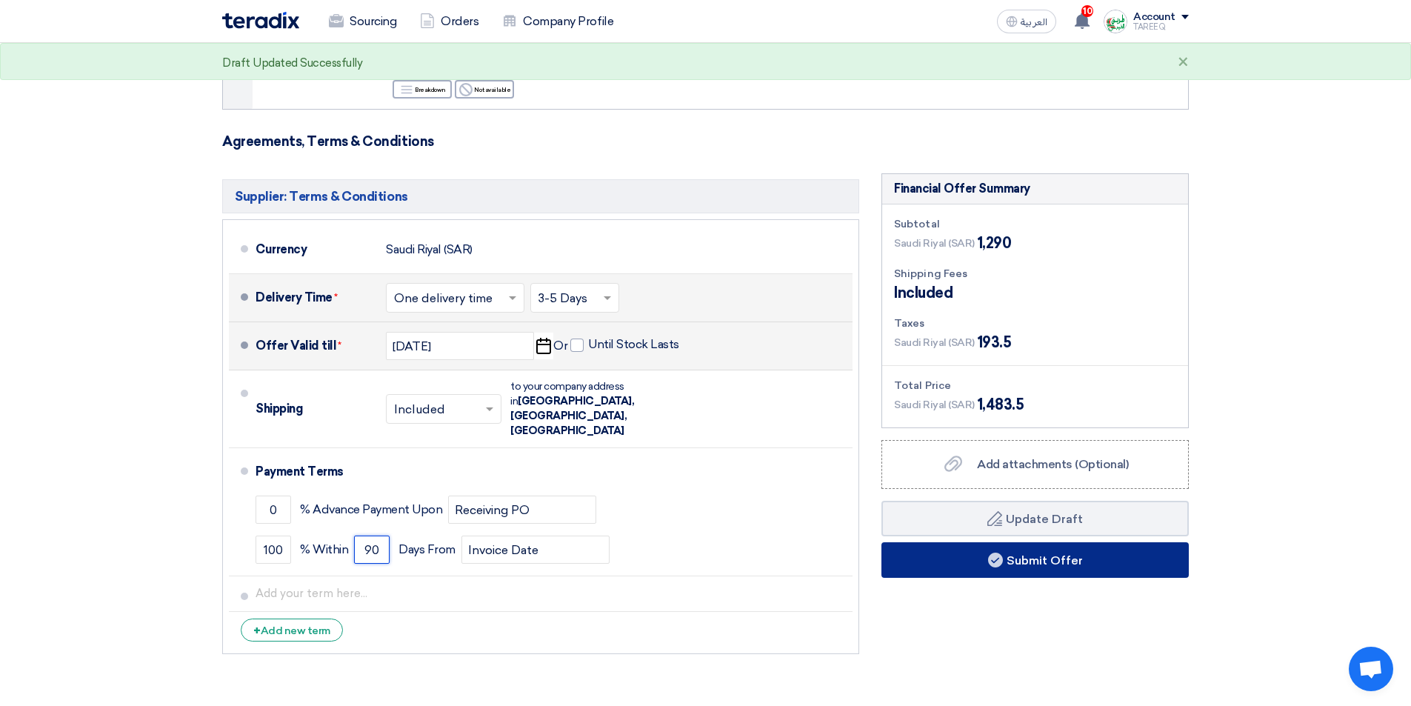
type input "90"
click at [956, 564] on button "Submit Offer" at bounding box center [1035, 560] width 307 height 36
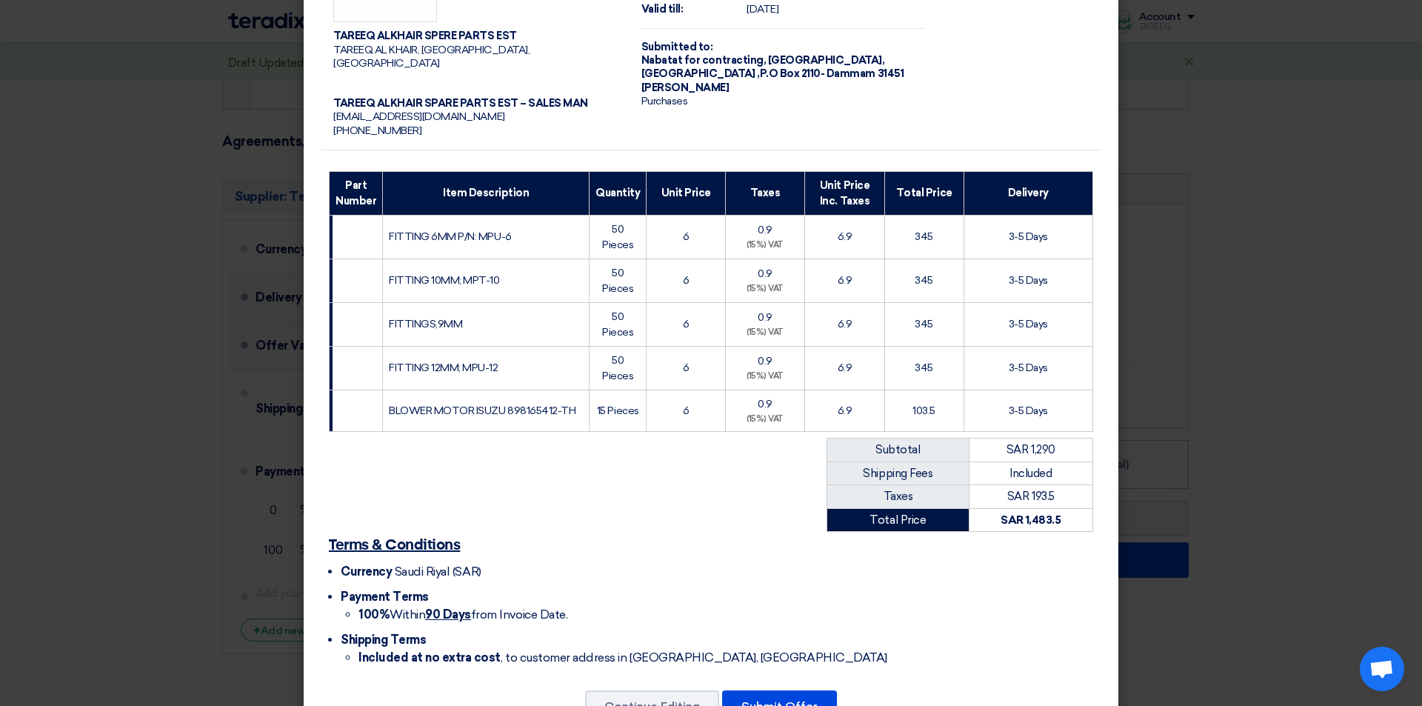
scroll to position [129, 0]
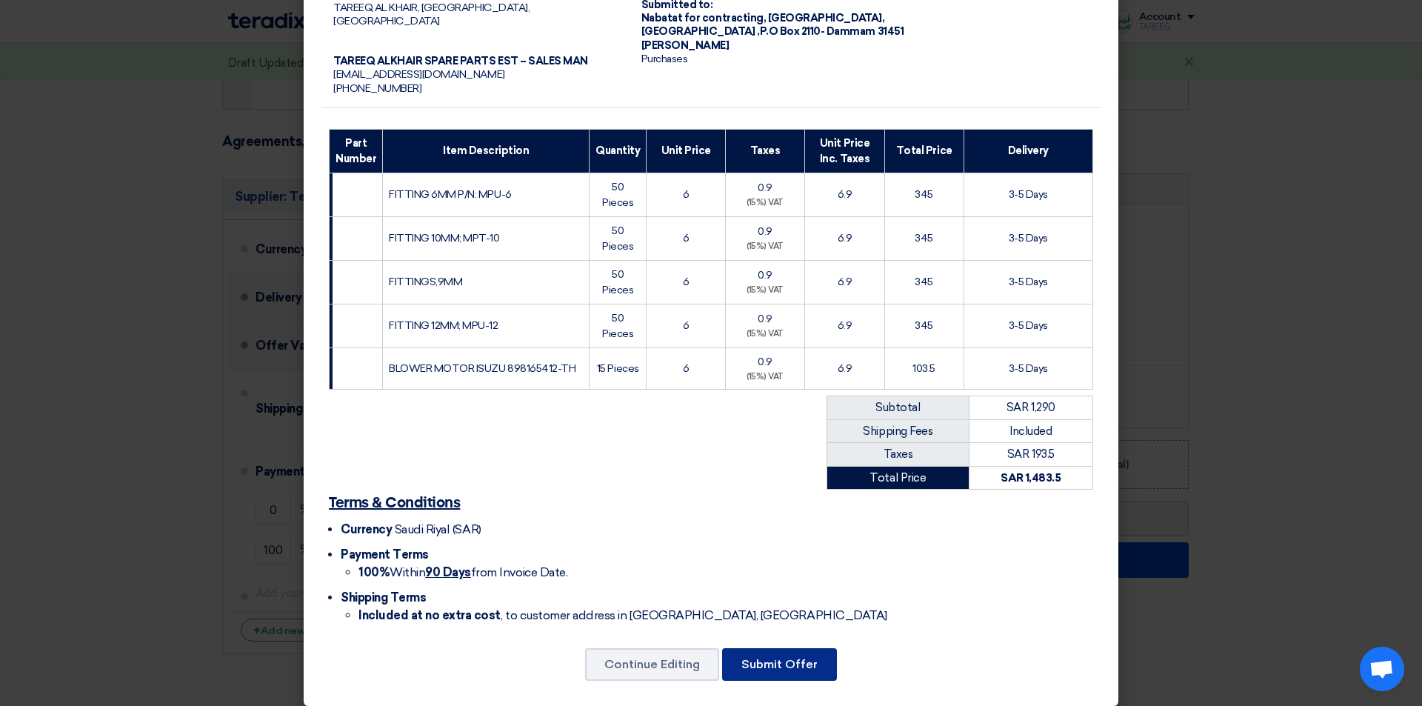
click at [790, 648] on button "Submit Offer" at bounding box center [779, 664] width 115 height 33
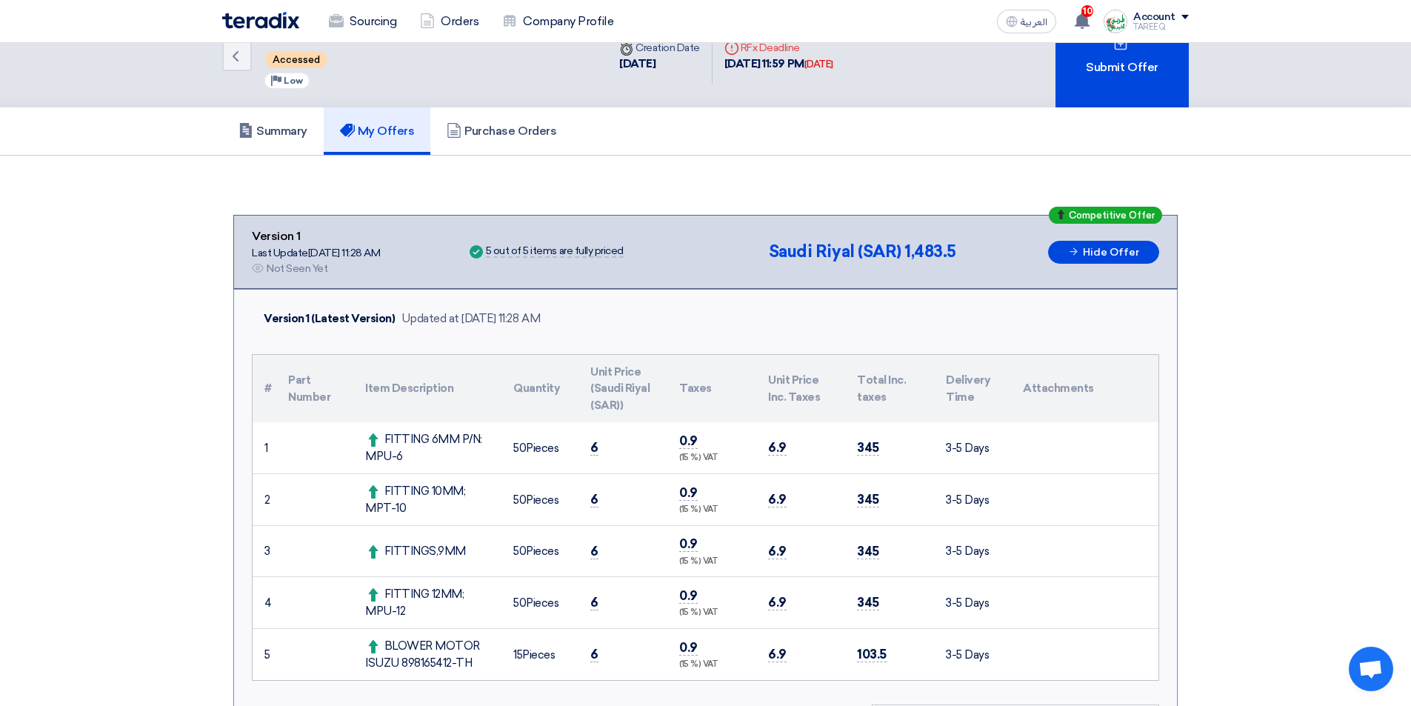
scroll to position [74, 0]
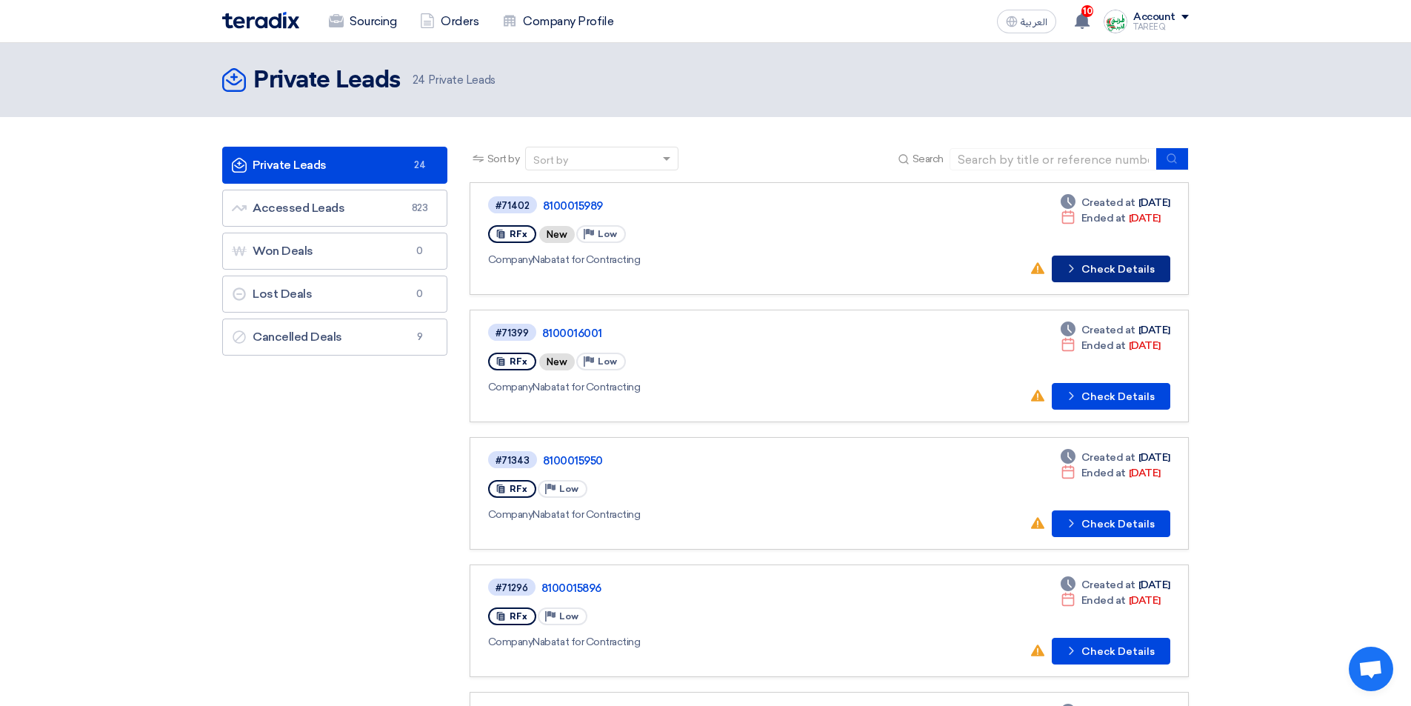
click at [1133, 267] on button "Check details Check Details" at bounding box center [1111, 269] width 119 height 27
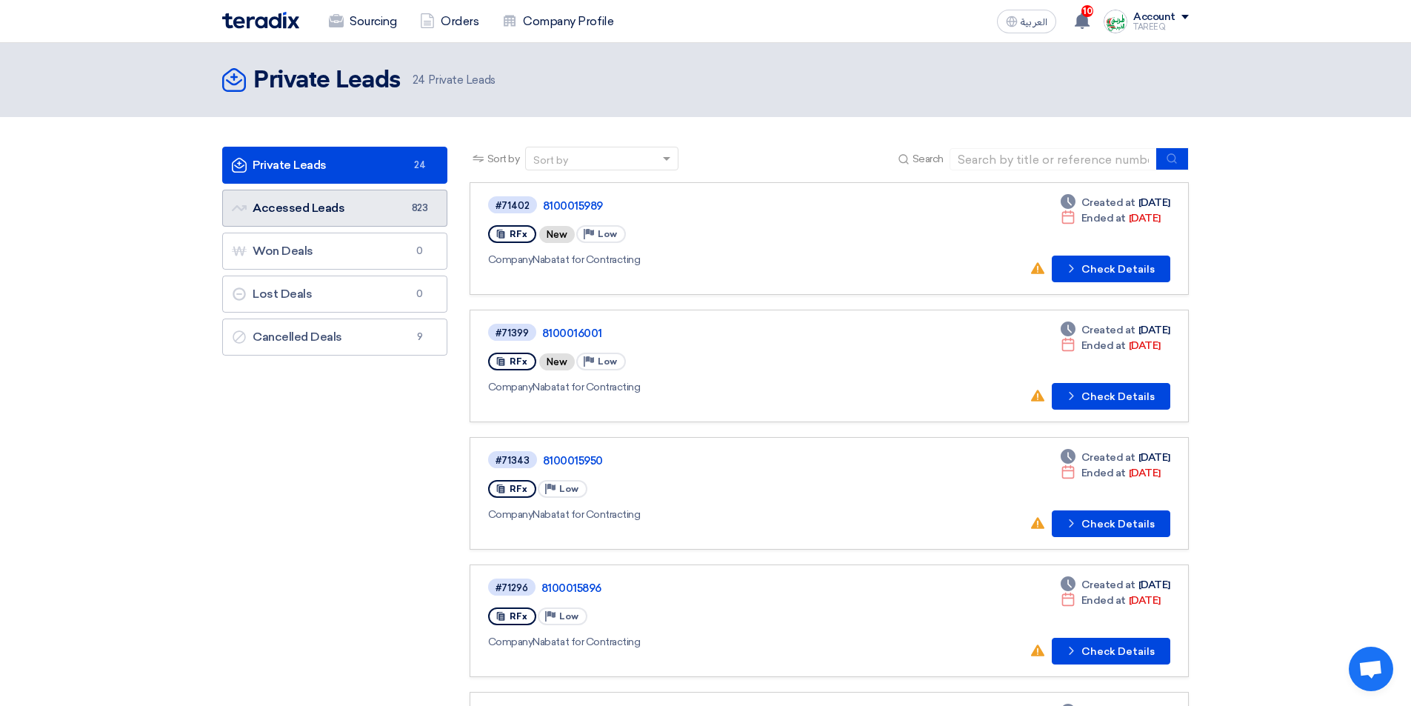
click at [348, 212] on link "Accessed Leads Accessed Leads 823" at bounding box center [334, 208] width 225 height 37
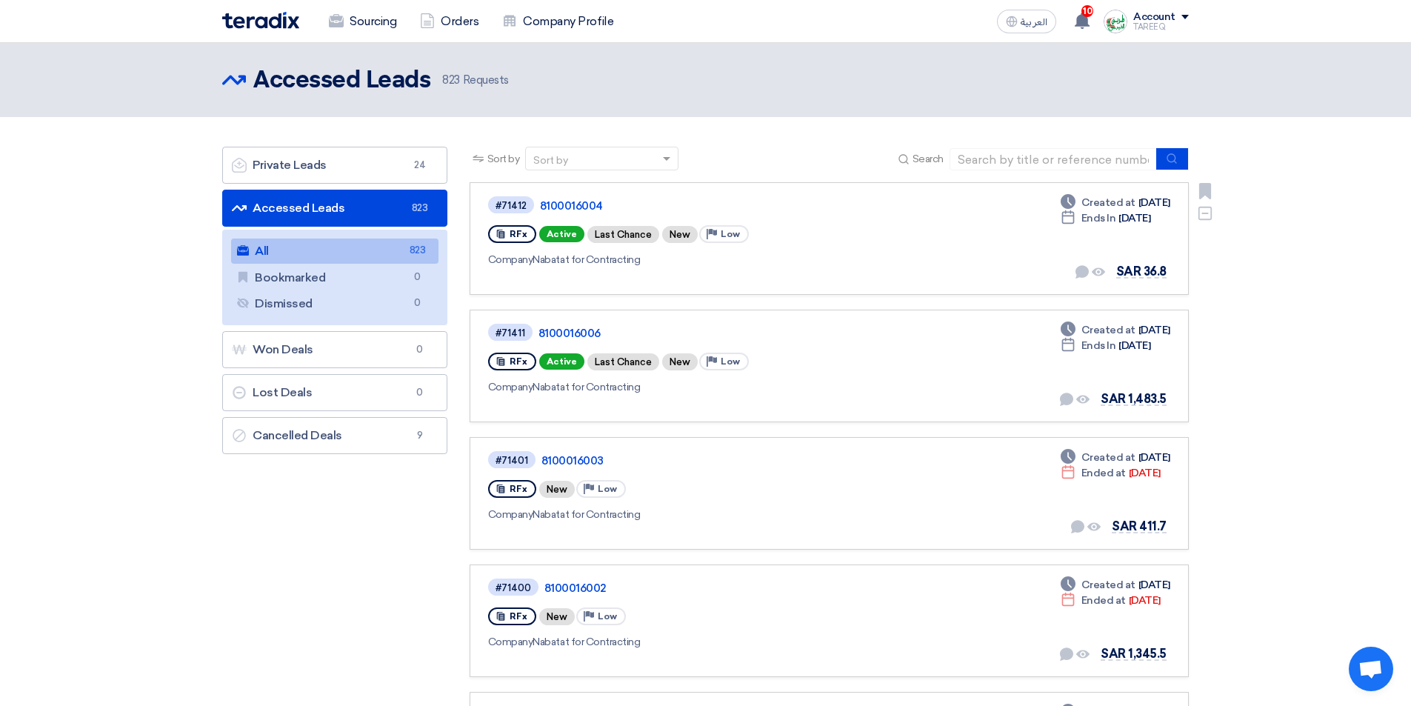
click at [1109, 210] on div "Deadline Ends In Tomorrow" at bounding box center [1106, 218] width 90 height 16
click at [563, 205] on link "8100016004" at bounding box center [725, 205] width 370 height 13
click at [573, 334] on link "8100016006" at bounding box center [724, 333] width 370 height 13
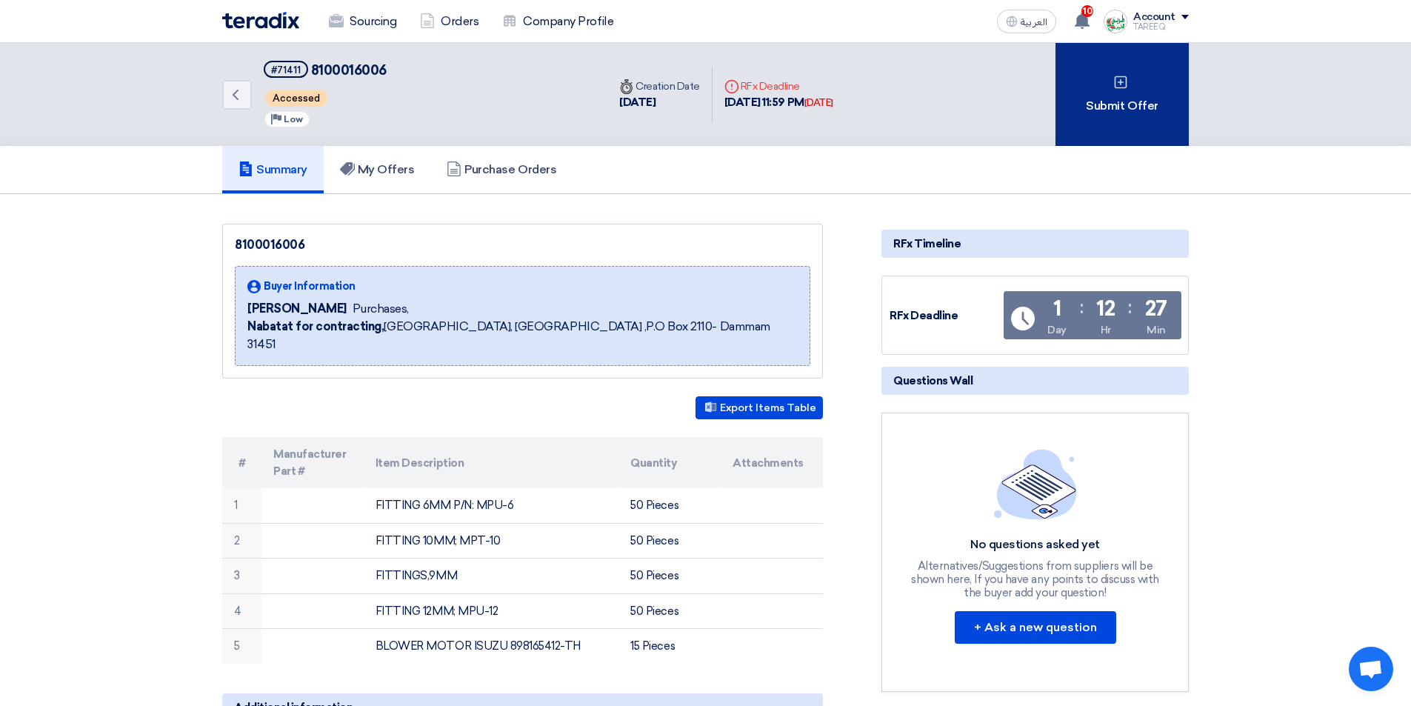
click at [1121, 86] on icon at bounding box center [1121, 82] width 15 height 15
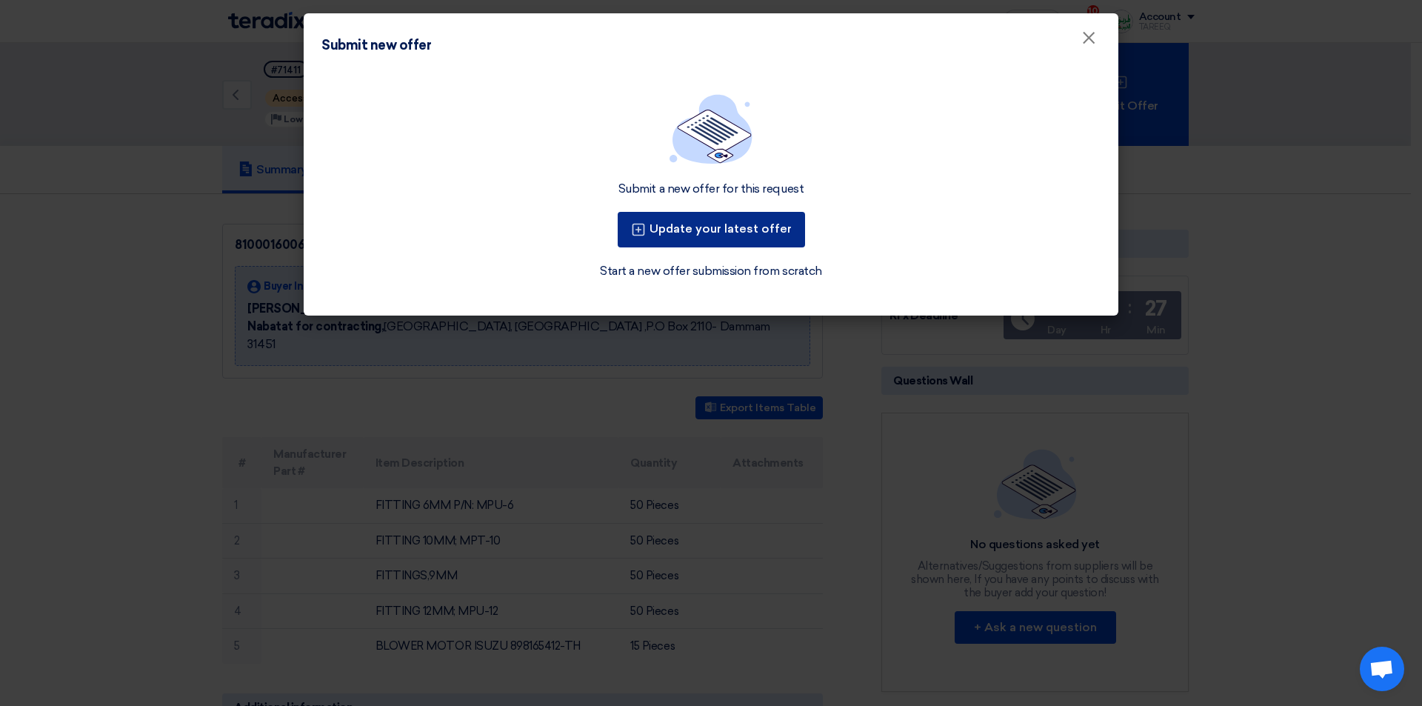
click at [705, 238] on button "Update your latest offer" at bounding box center [711, 230] width 187 height 36
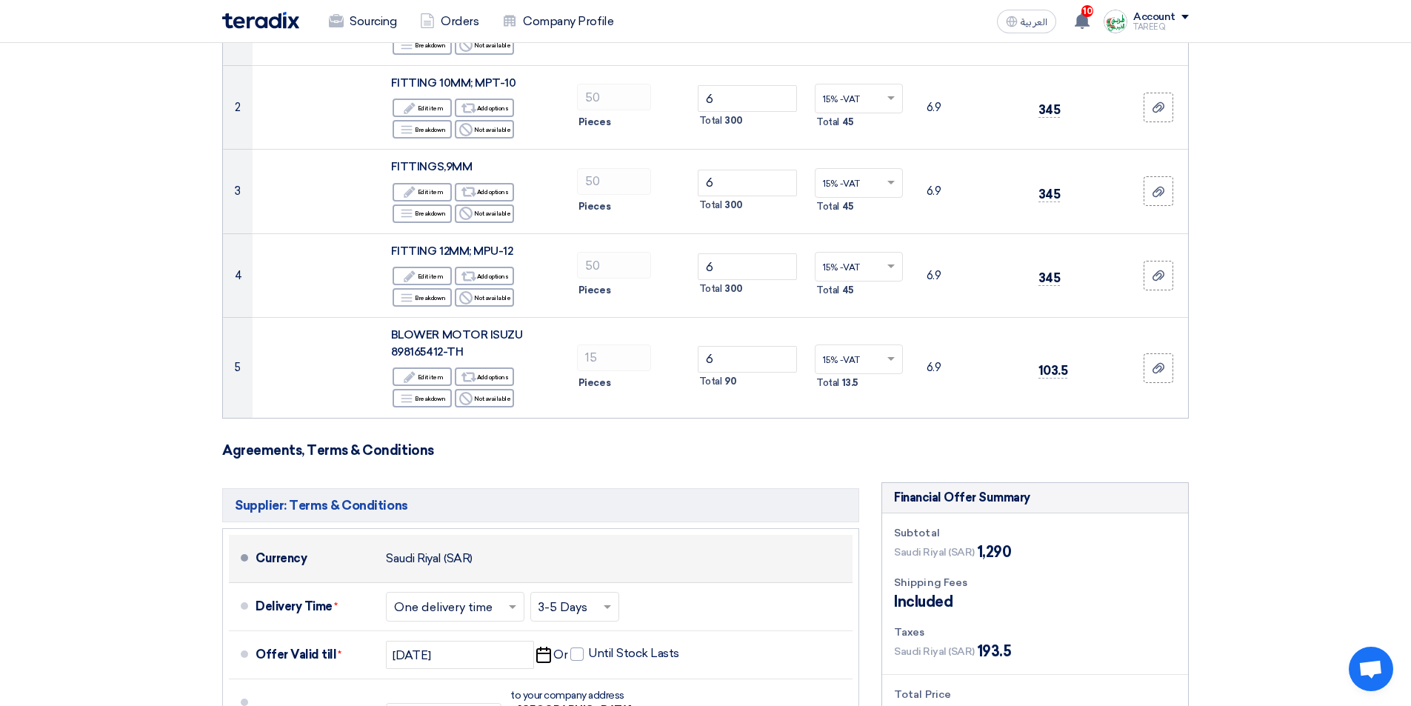
scroll to position [370, 0]
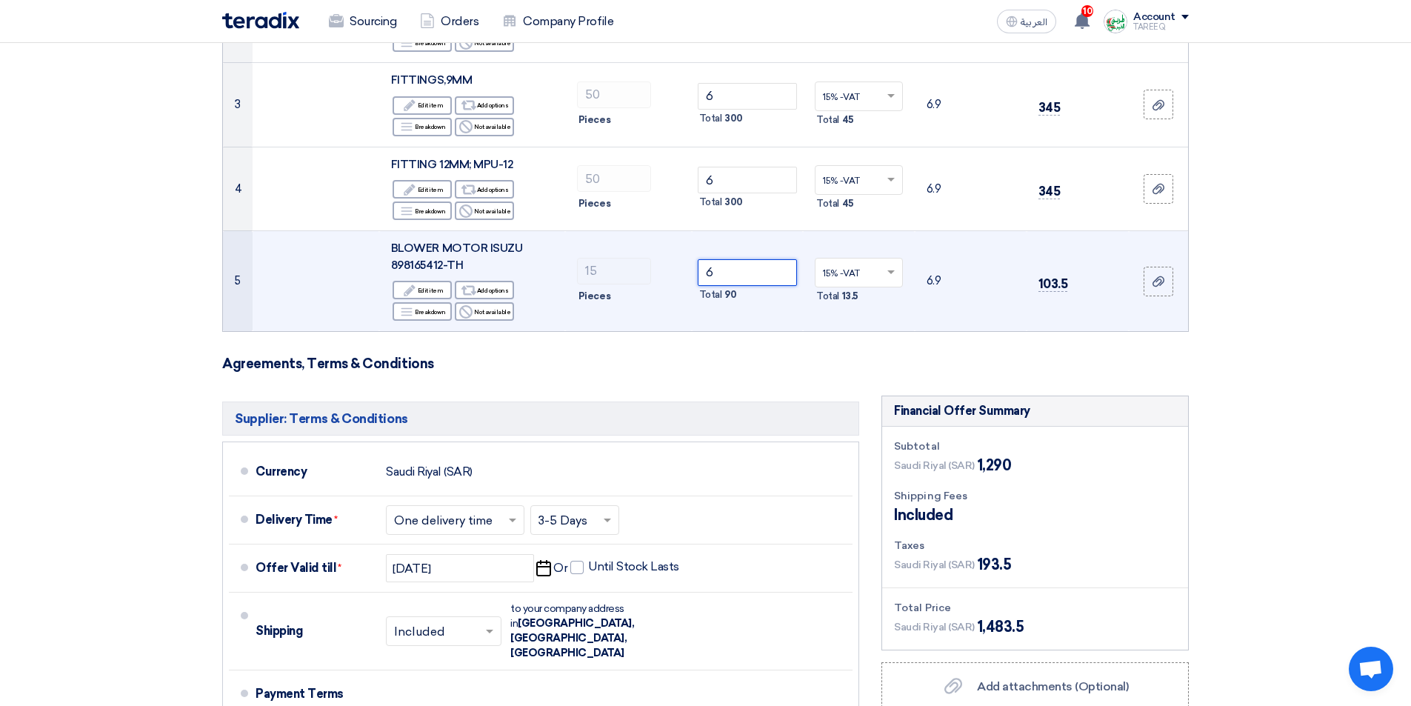
click at [782, 273] on input "6" at bounding box center [748, 272] width 100 height 27
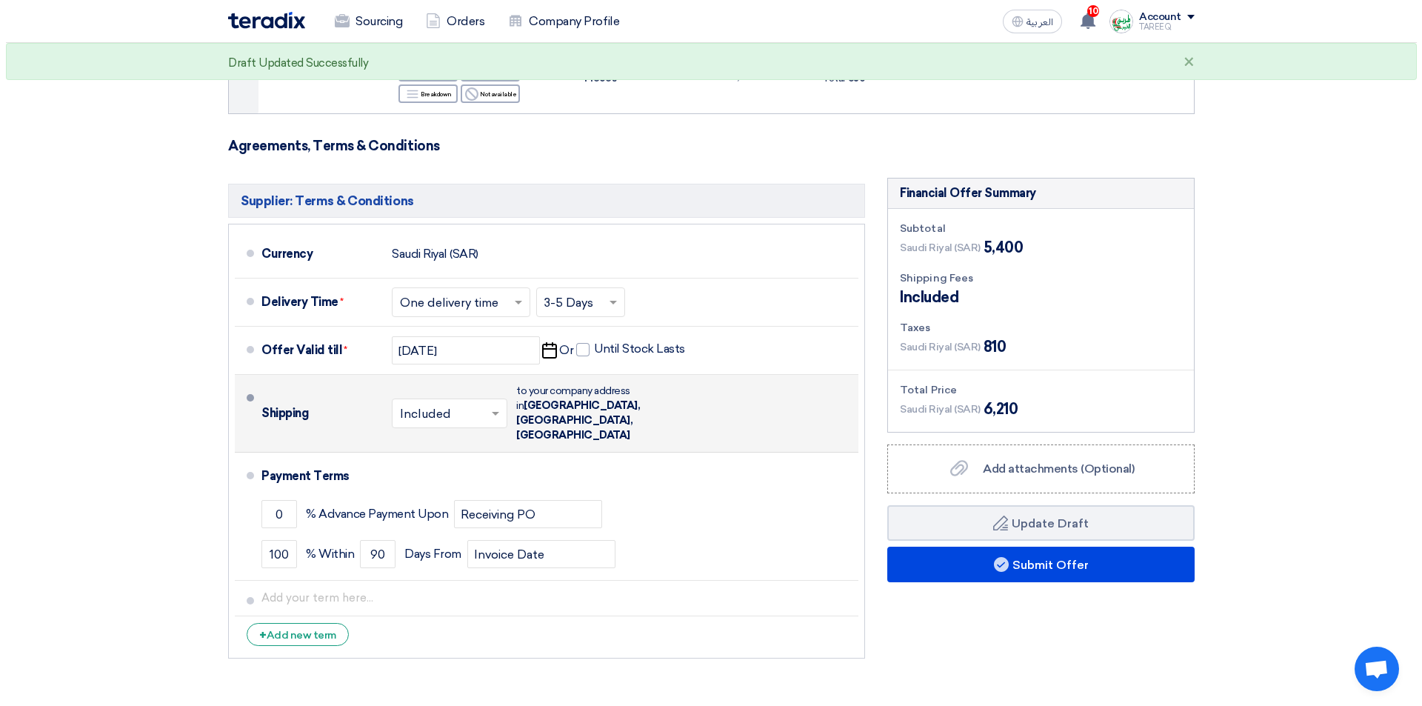
scroll to position [593, 0]
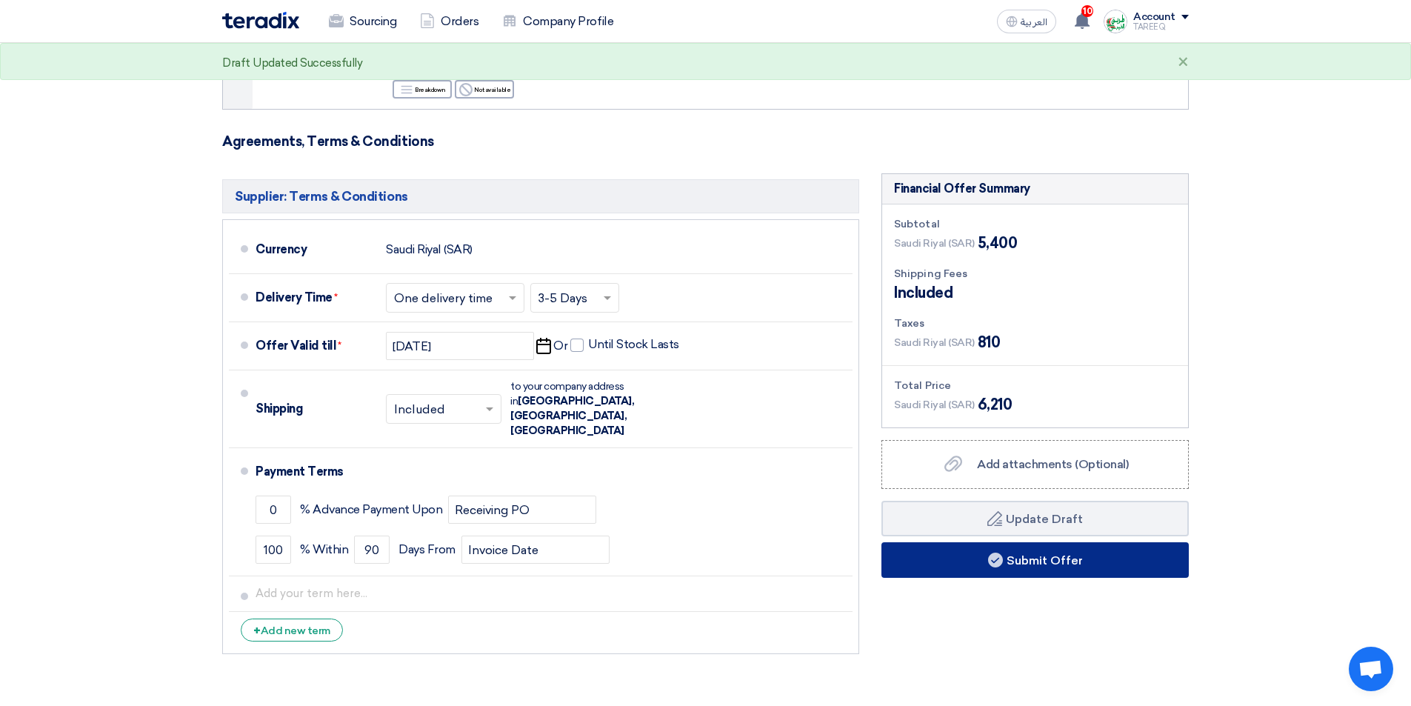
type input "280"
click at [931, 562] on button "Submit Offer" at bounding box center [1035, 560] width 307 height 36
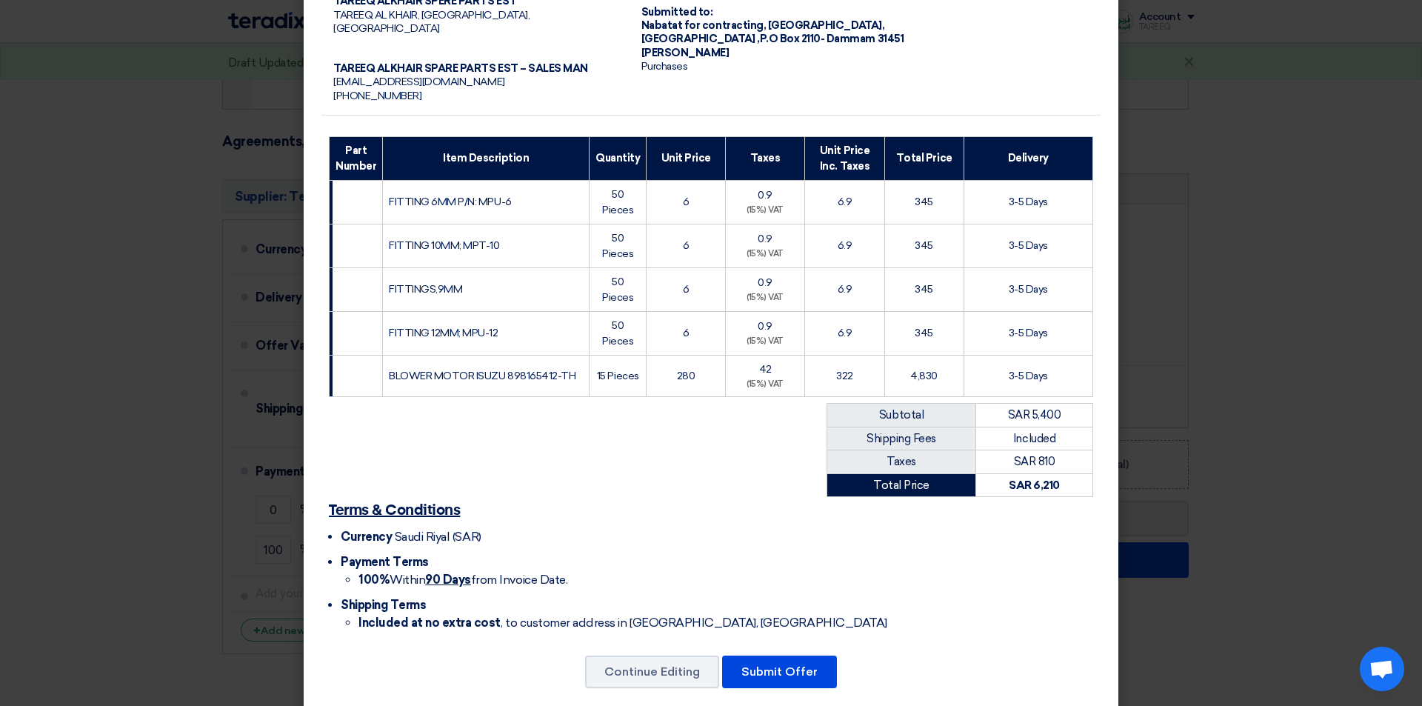
scroll to position [129, 0]
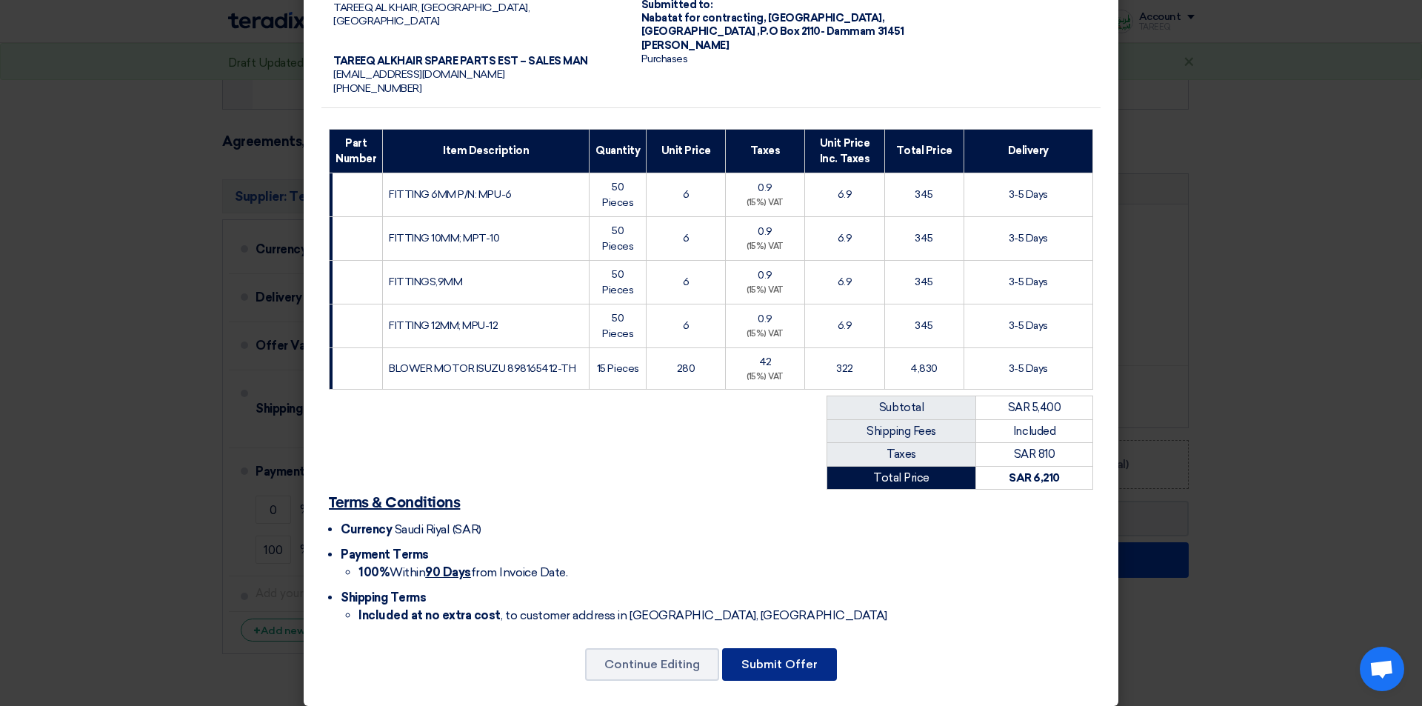
click at [759, 648] on button "Submit Offer" at bounding box center [779, 664] width 115 height 33
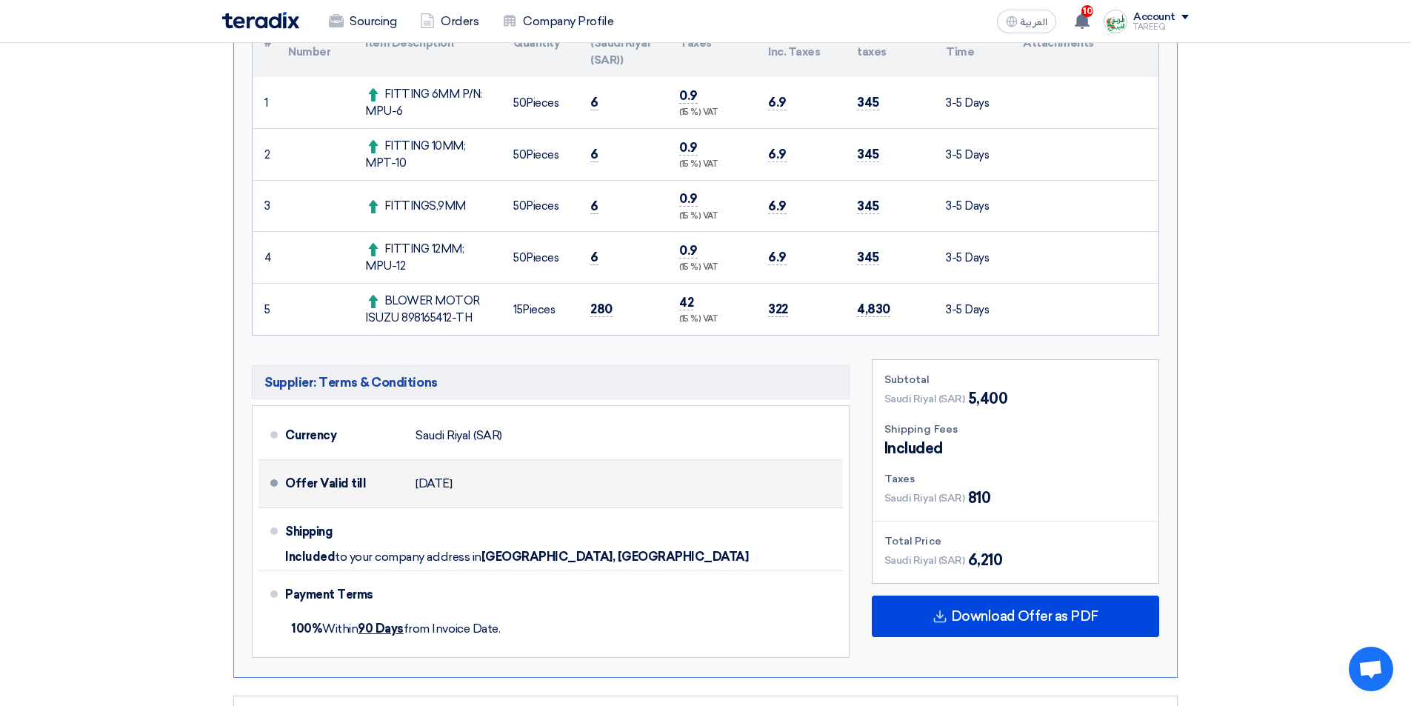
scroll to position [445, 0]
